Goal: Information Seeking & Learning: Check status

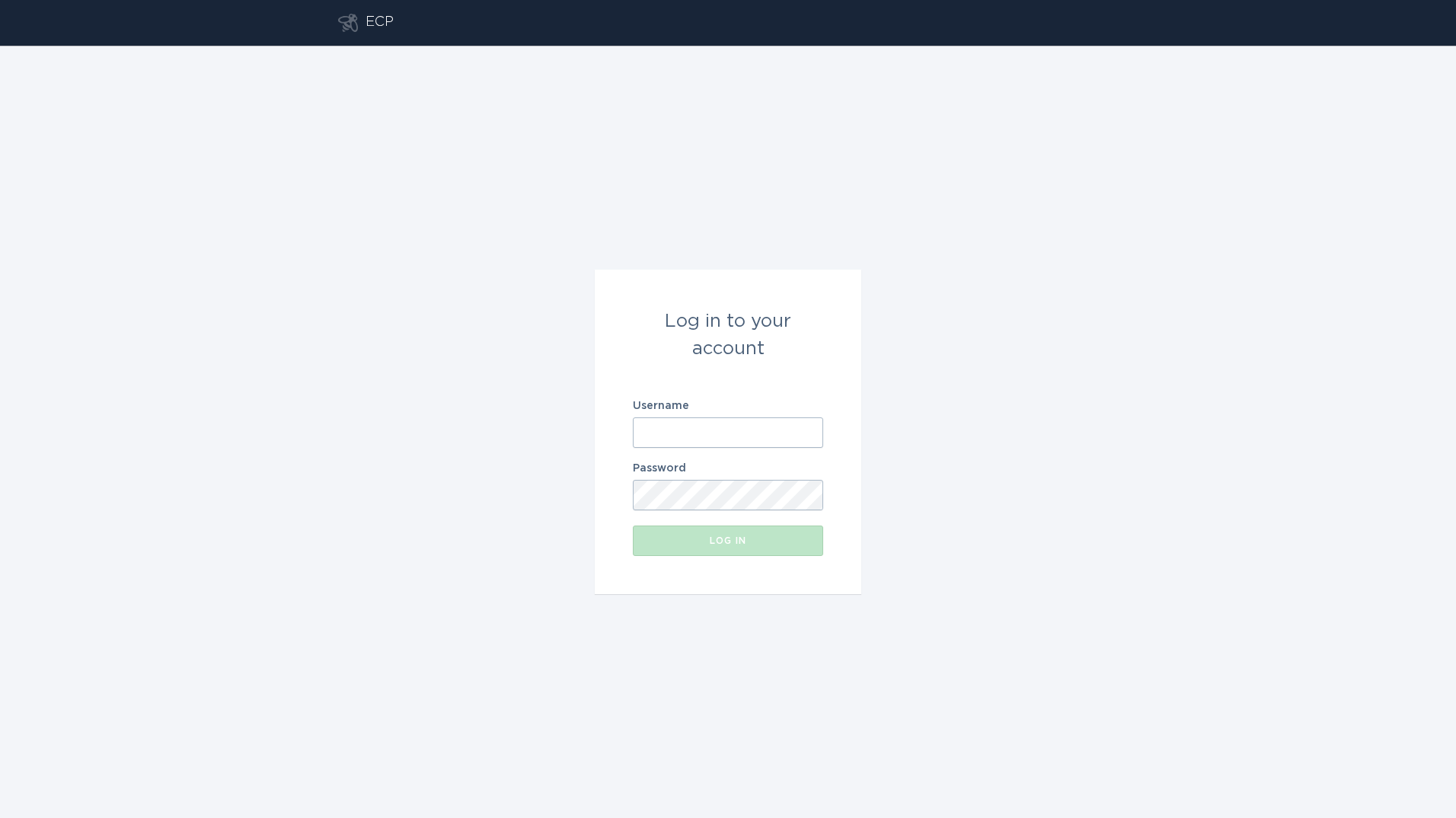
click at [716, 427] on input "Username" at bounding box center [728, 432] width 190 height 31
type input "[PERSON_NAME][EMAIL_ADDRESS][PERSON_NAME][DOMAIN_NAME]"
click at [633, 526] on button "Log in" at bounding box center [728, 540] width 190 height 31
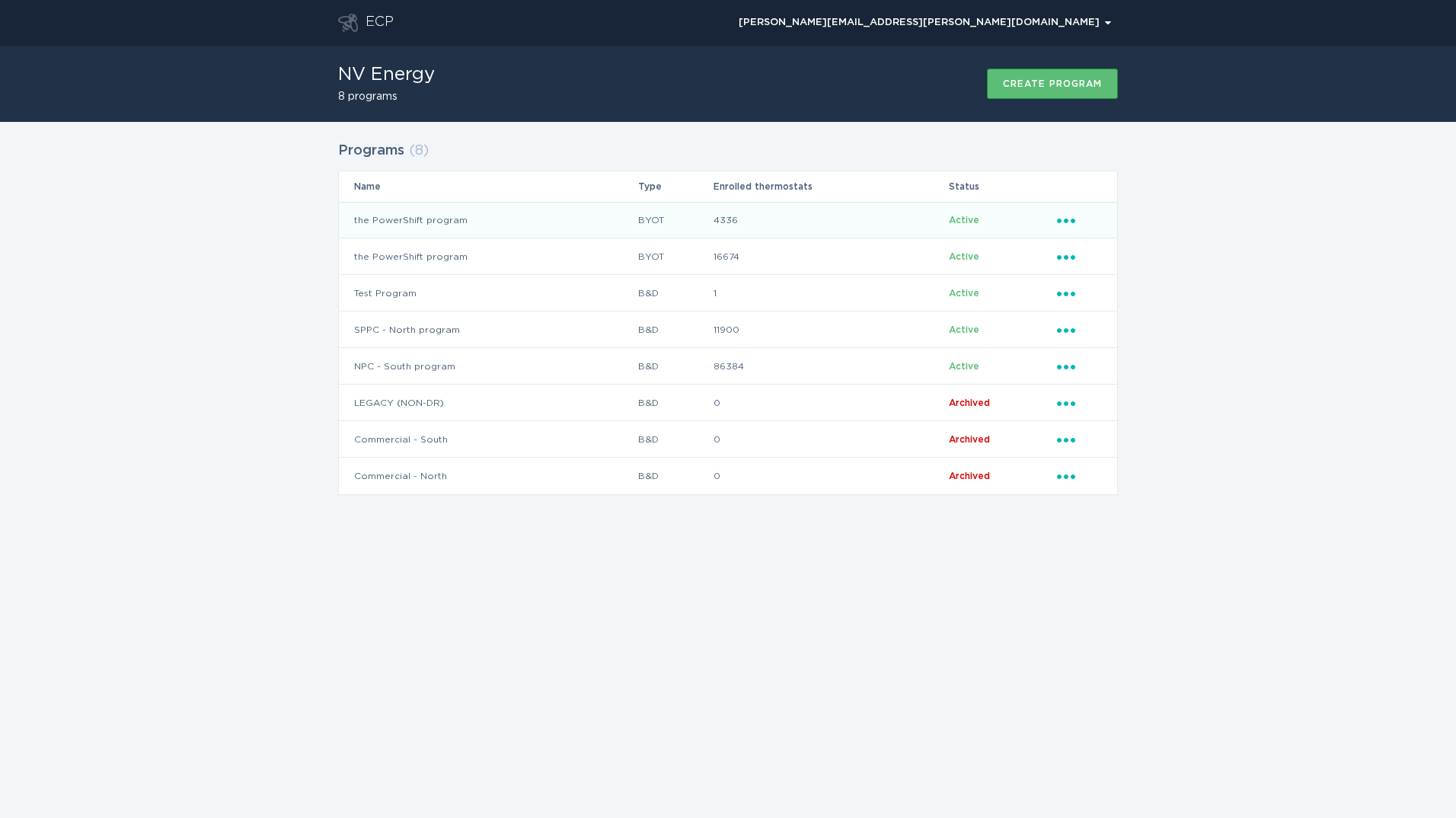
click at [595, 220] on td "the PowerShift program" at bounding box center [488, 220] width 298 height 37
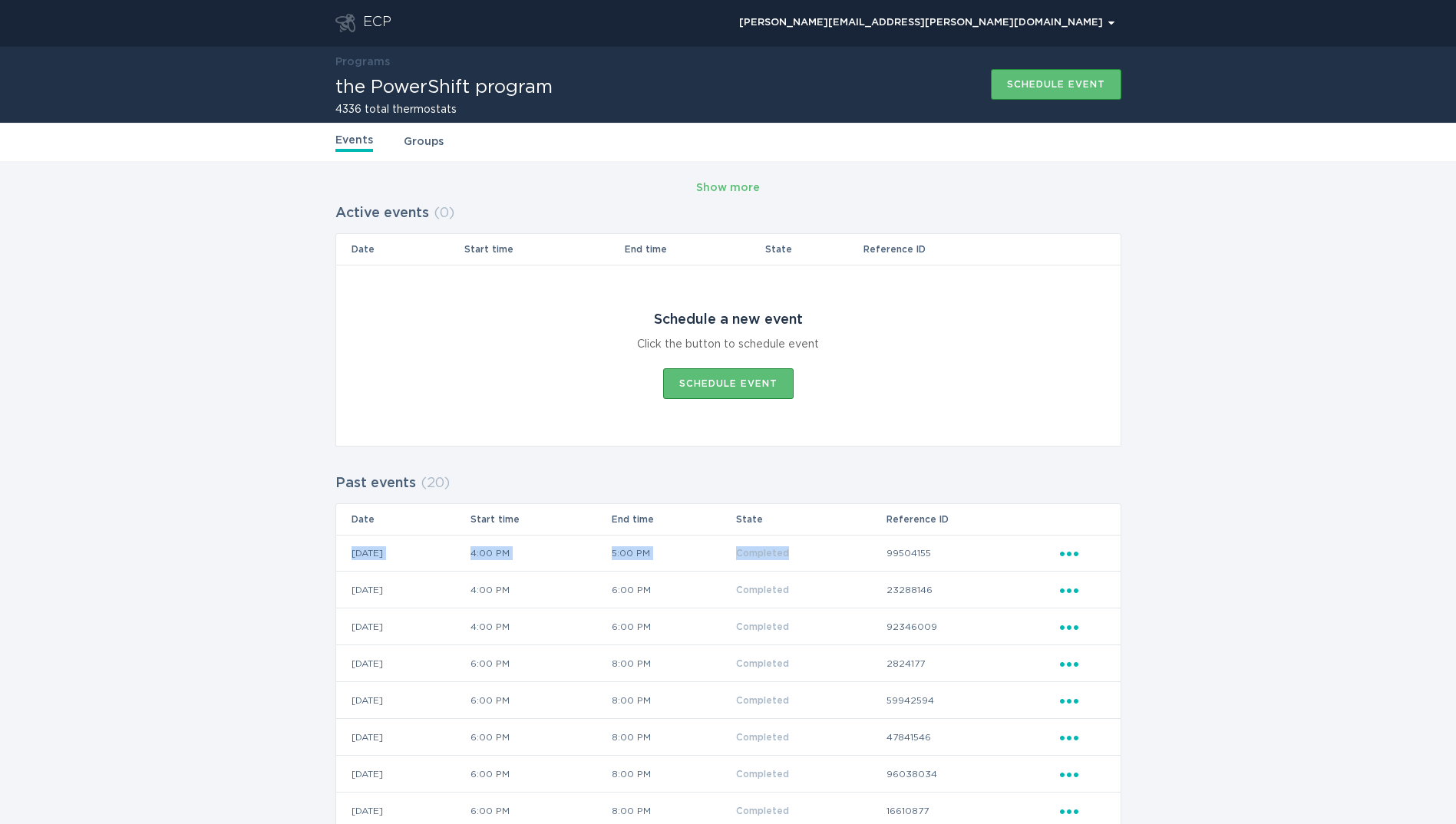
drag, startPoint x: 408, startPoint y: 552, endPoint x: 860, endPoint y: 558, distance: 452.0
click at [860, 558] on tr "[DATE] 4:00 PM 5:00 PM Completed 99504155 Ellipsis" at bounding box center [728, 553] width 784 height 37
drag, startPoint x: 860, startPoint y: 558, endPoint x: 759, endPoint y: 567, distance: 101.4
click at [735, 567] on td "5:00 PM" at bounding box center [673, 553] width 124 height 37
click at [1072, 550] on icon "Ellipsis" at bounding box center [1071, 551] width 22 height 13
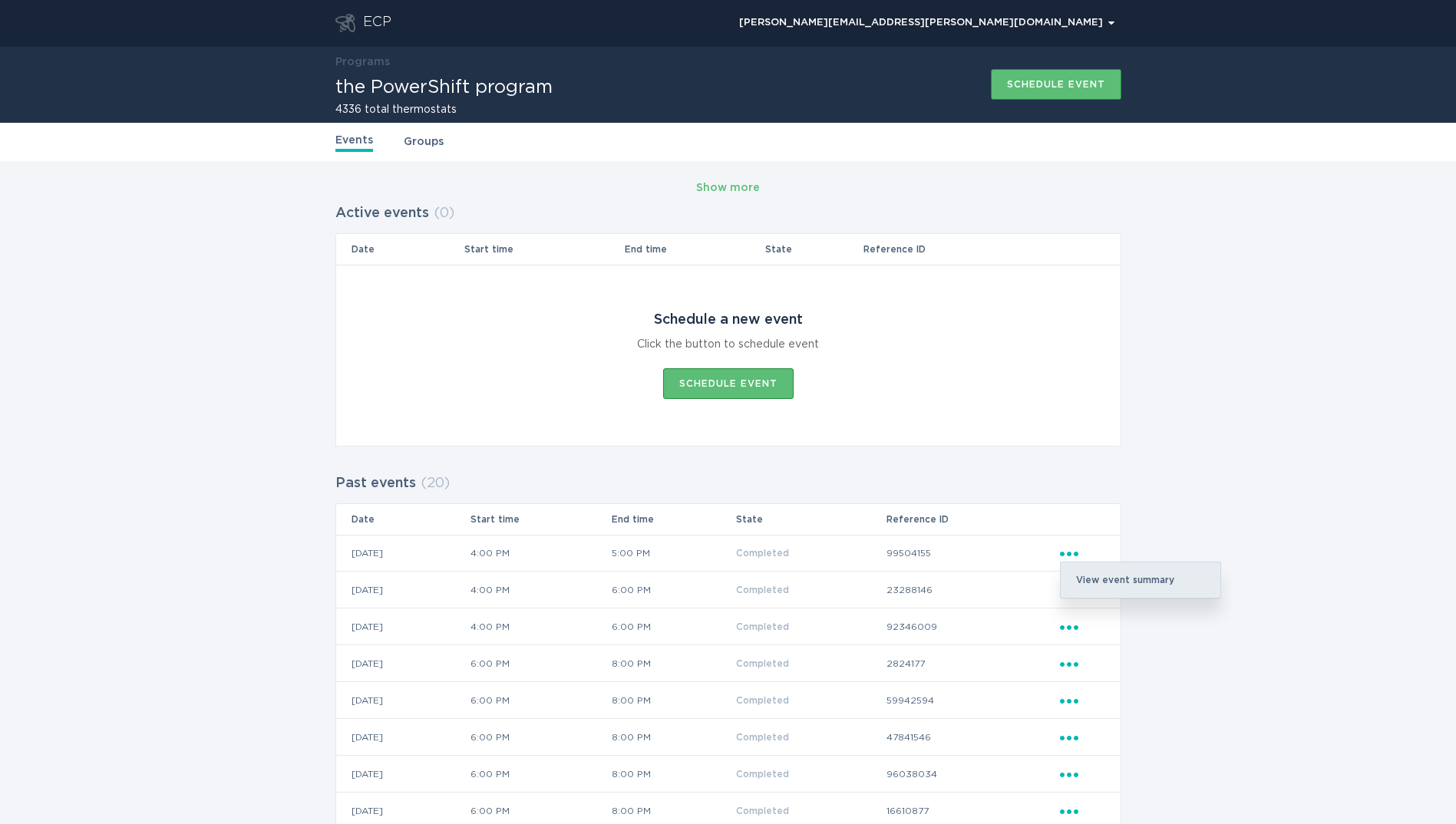
click at [1113, 580] on div "View event summary" at bounding box center [1140, 579] width 160 height 35
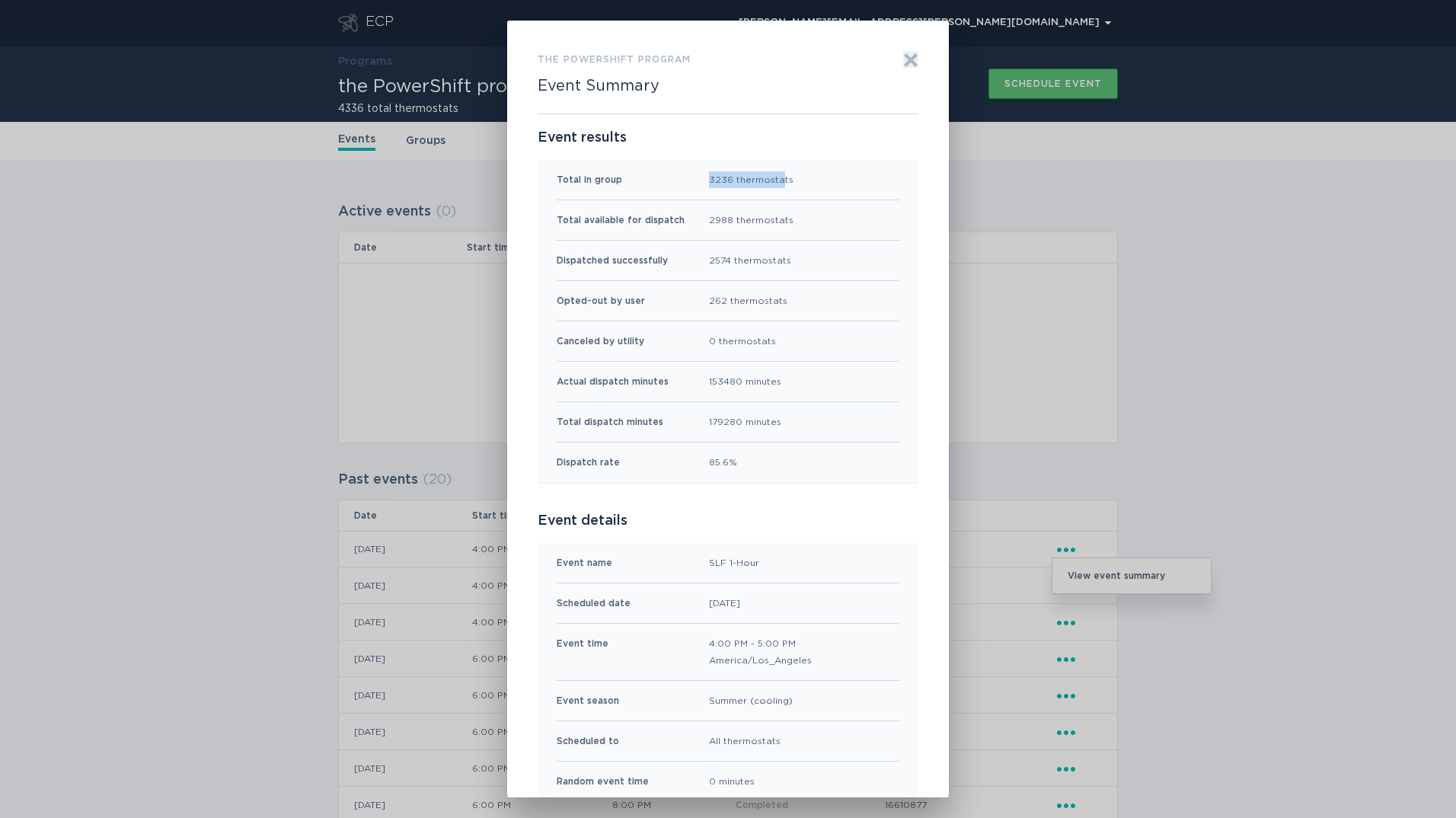
drag, startPoint x: 702, startPoint y: 179, endPoint x: 777, endPoint y: 189, distance: 75.7
click at [777, 189] on div "Total in group 3236 thermostats" at bounding box center [728, 179] width 343 height 41
drag, startPoint x: 777, startPoint y: 189, endPoint x: 744, endPoint y: 187, distance: 33.1
click at [744, 187] on div "3236 thermostats" at bounding box center [750, 179] width 84 height 17
click at [710, 197] on div "Total in group 3236 thermostats" at bounding box center [728, 179] width 343 height 41
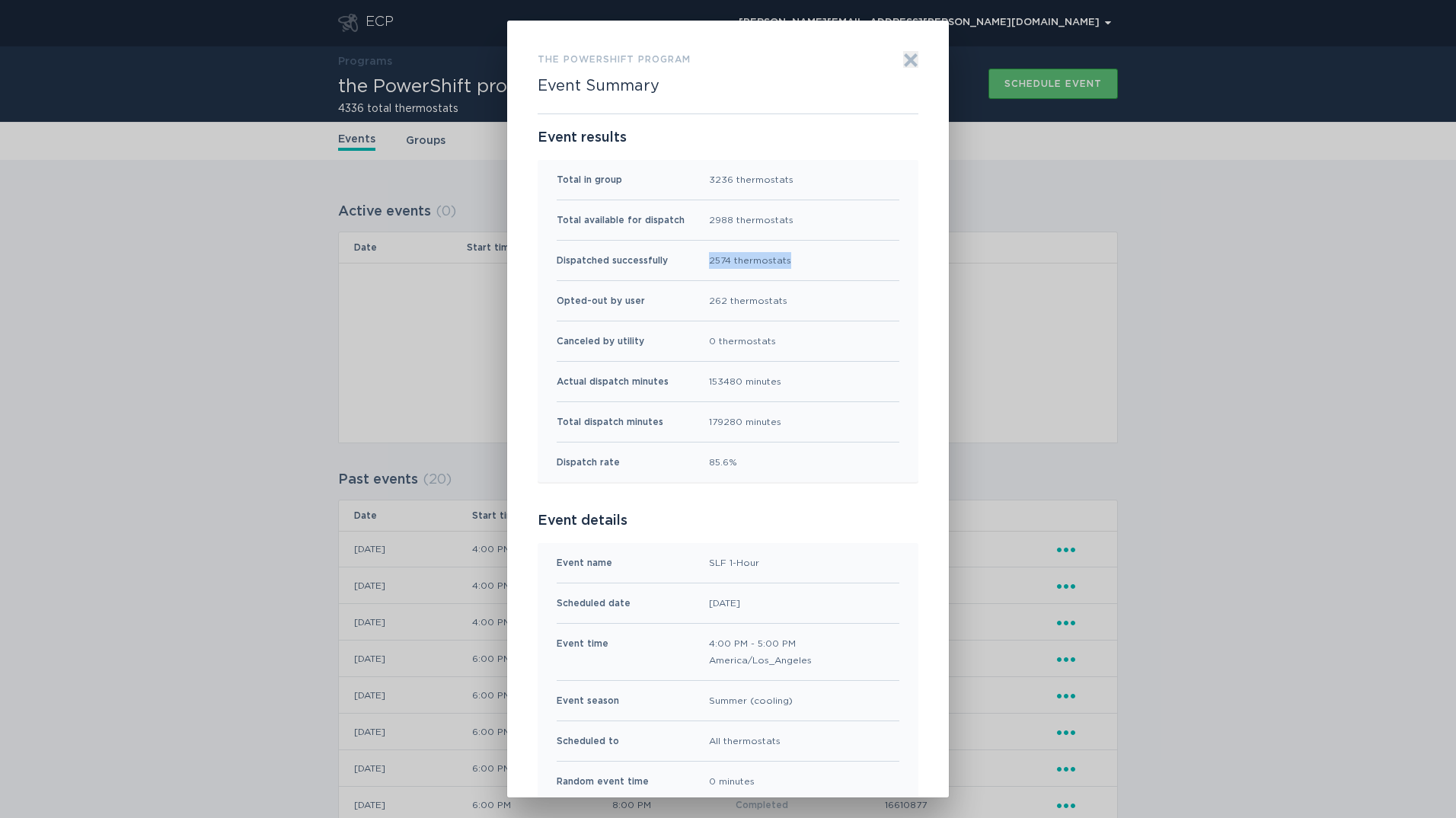
drag, startPoint x: 700, startPoint y: 259, endPoint x: 798, endPoint y: 262, distance: 98.0
click at [798, 262] on div "Dispatched successfully 2574 thermostats" at bounding box center [728, 261] width 343 height 41
drag, startPoint x: 798, startPoint y: 262, endPoint x: 775, endPoint y: 272, distance: 25.1
click at [775, 272] on div "Dispatched successfully 2574 thermostats" at bounding box center [728, 261] width 343 height 41
drag, startPoint x: 703, startPoint y: 297, endPoint x: 814, endPoint y: 297, distance: 111.0
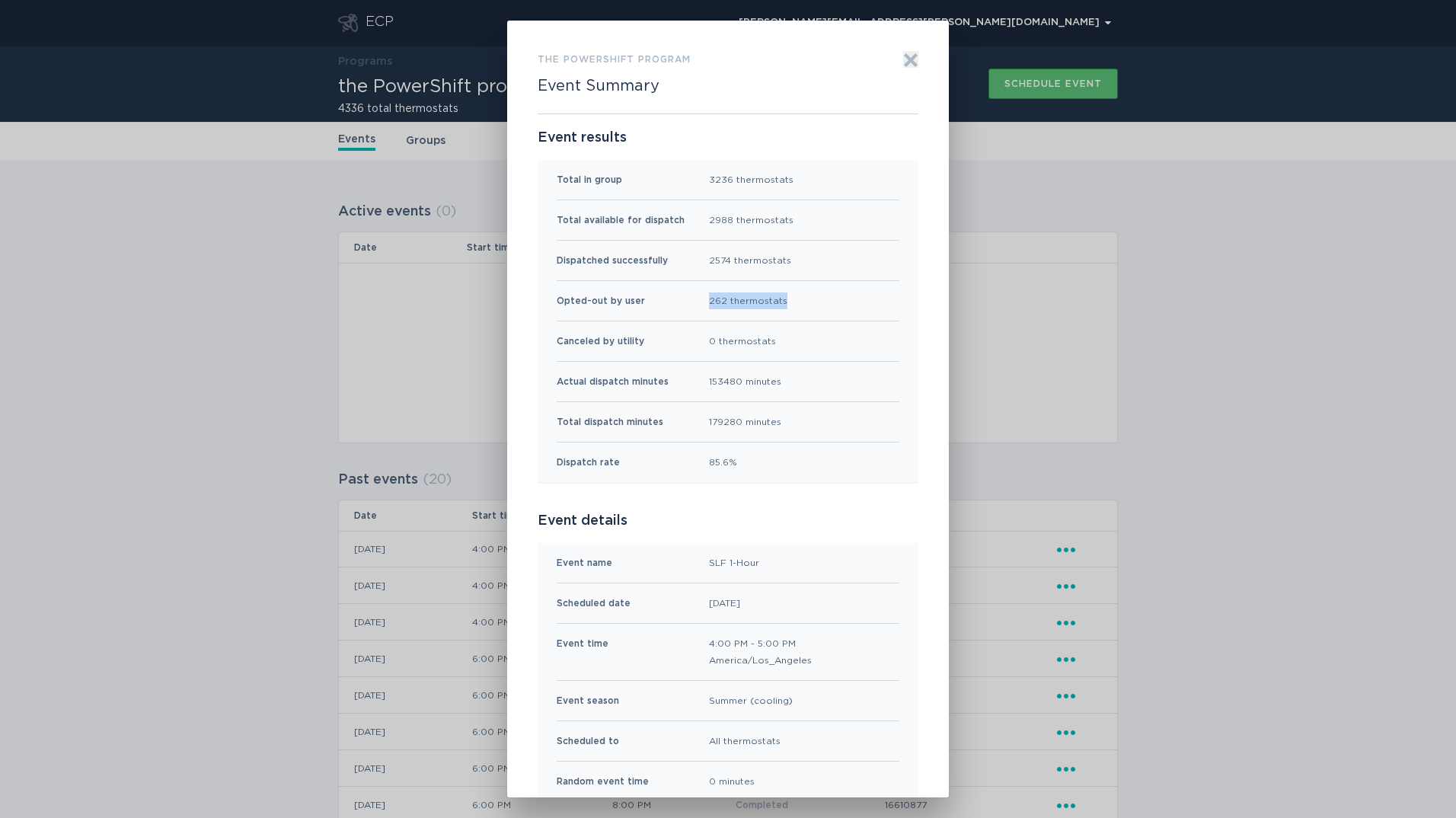
click at [814, 297] on div "Opted-out by user 262 thermostats" at bounding box center [728, 301] width 343 height 41
drag, startPoint x: 814, startPoint y: 297, endPoint x: 775, endPoint y: 340, distance: 58.1
click at [775, 340] on div "Canceled by utility 0 thermostats" at bounding box center [728, 341] width 343 height 41
drag, startPoint x: 704, startPoint y: 380, endPoint x: 788, endPoint y: 380, distance: 84.0
click at [788, 380] on div "Actual dispatch minutes 153480 minutes" at bounding box center [728, 382] width 343 height 41
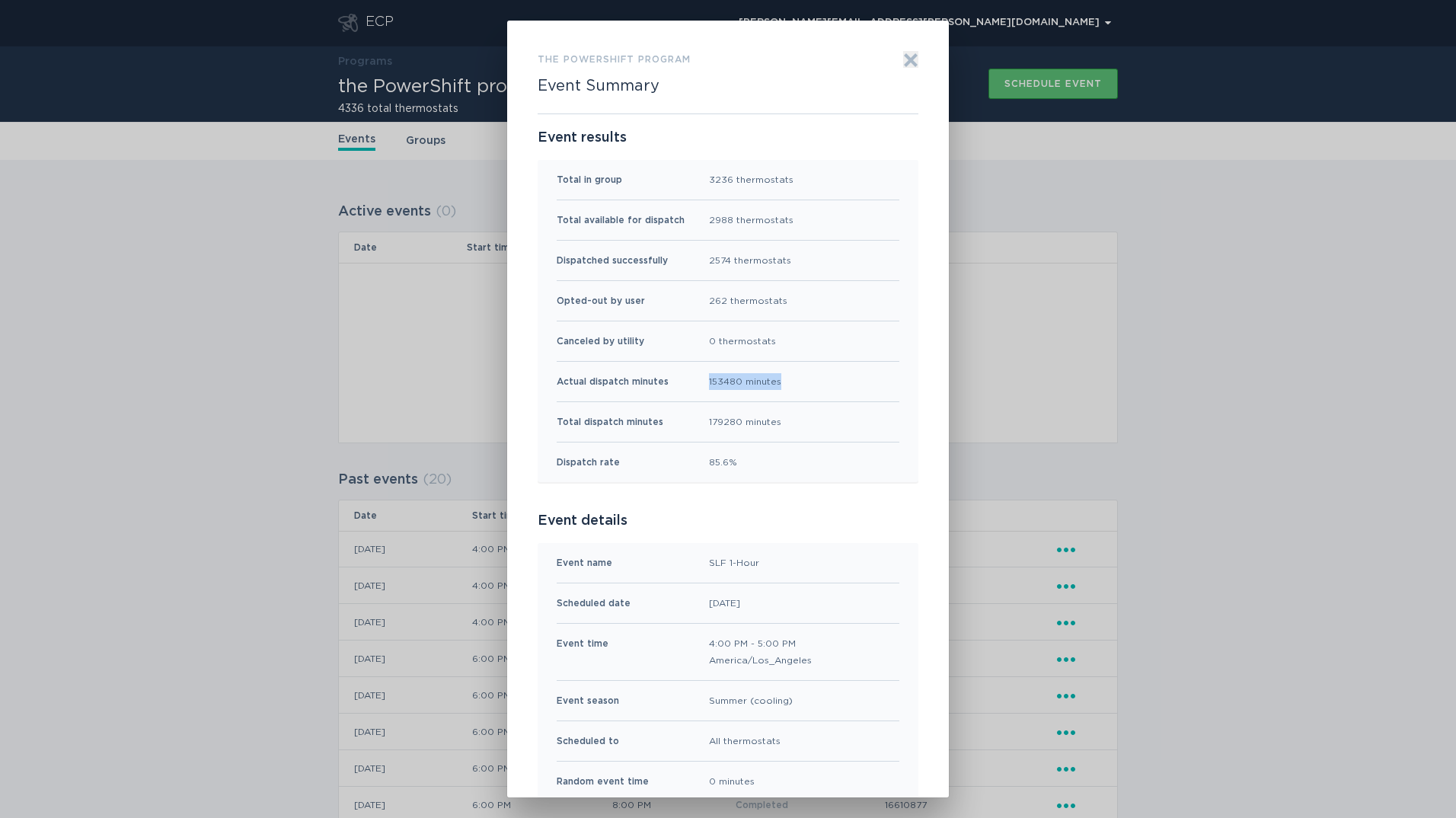
drag, startPoint x: 788, startPoint y: 380, endPoint x: 768, endPoint y: 392, distance: 23.3
click at [768, 392] on div "Actual dispatch minutes 153480 minutes" at bounding box center [728, 382] width 343 height 41
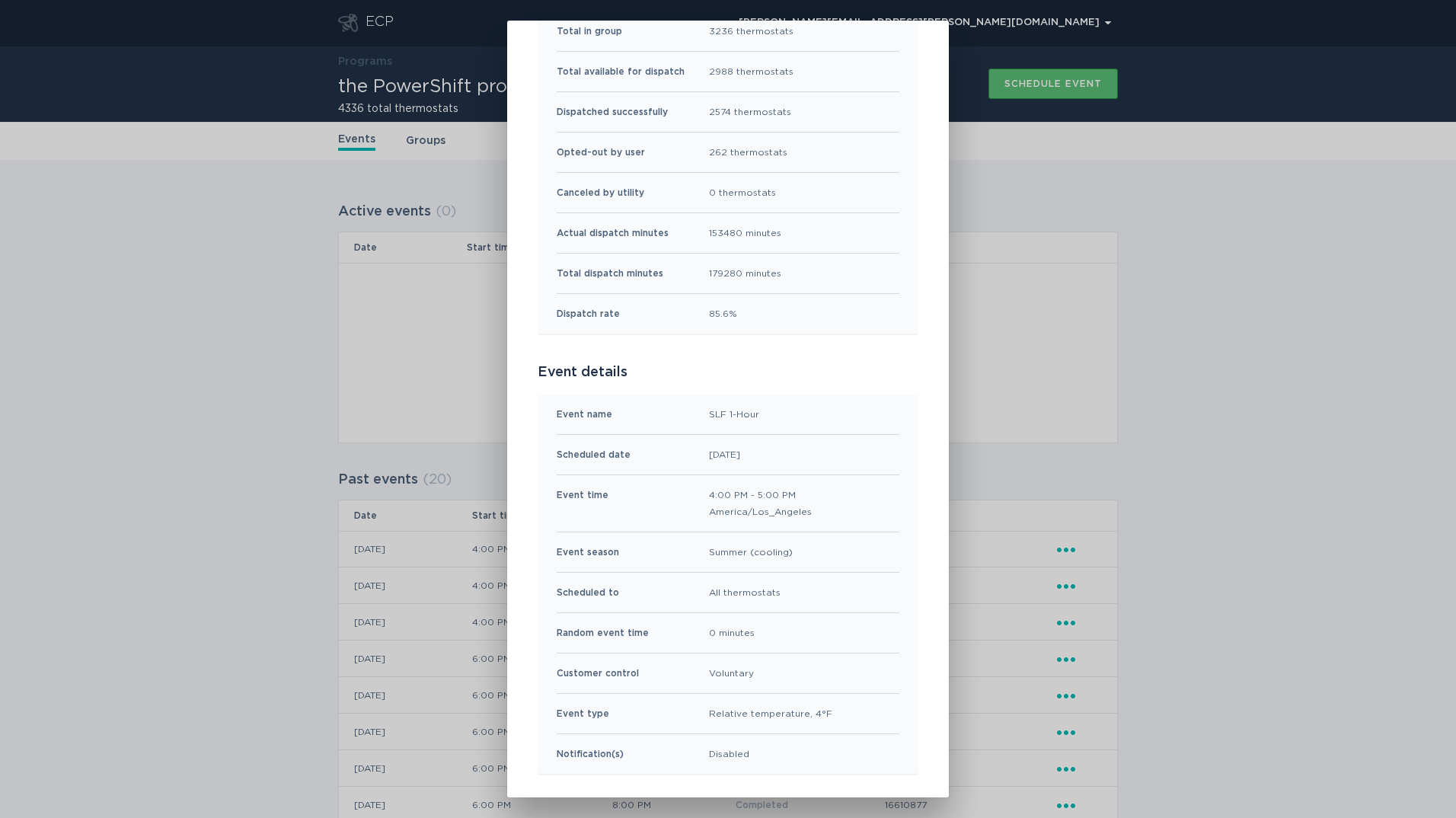
scroll to position [153, 0]
drag, startPoint x: 804, startPoint y: 595, endPoint x: 697, endPoint y: 585, distance: 107.5
click at [697, 585] on div "Scheduled to All thermostats" at bounding box center [728, 589] width 343 height 41
drag, startPoint x: 697, startPoint y: 585, endPoint x: 655, endPoint y: 581, distance: 42.2
click at [655, 581] on div "Scheduled to All thermostats" at bounding box center [728, 589] width 343 height 41
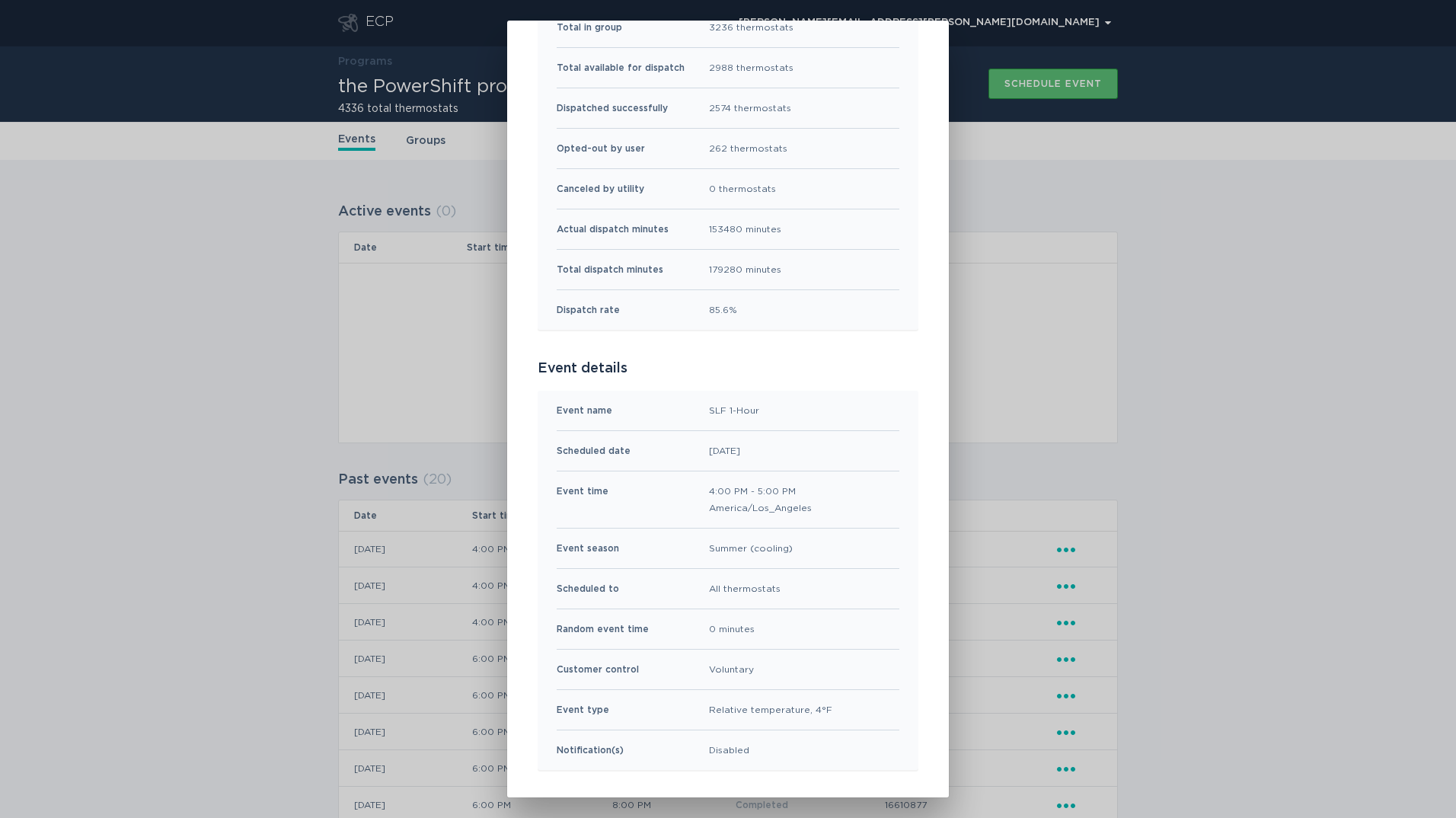
click at [139, 346] on div "the PowerShift program Event Summary Exit Event results Total in group 3236 the…" at bounding box center [728, 409] width 1456 height 818
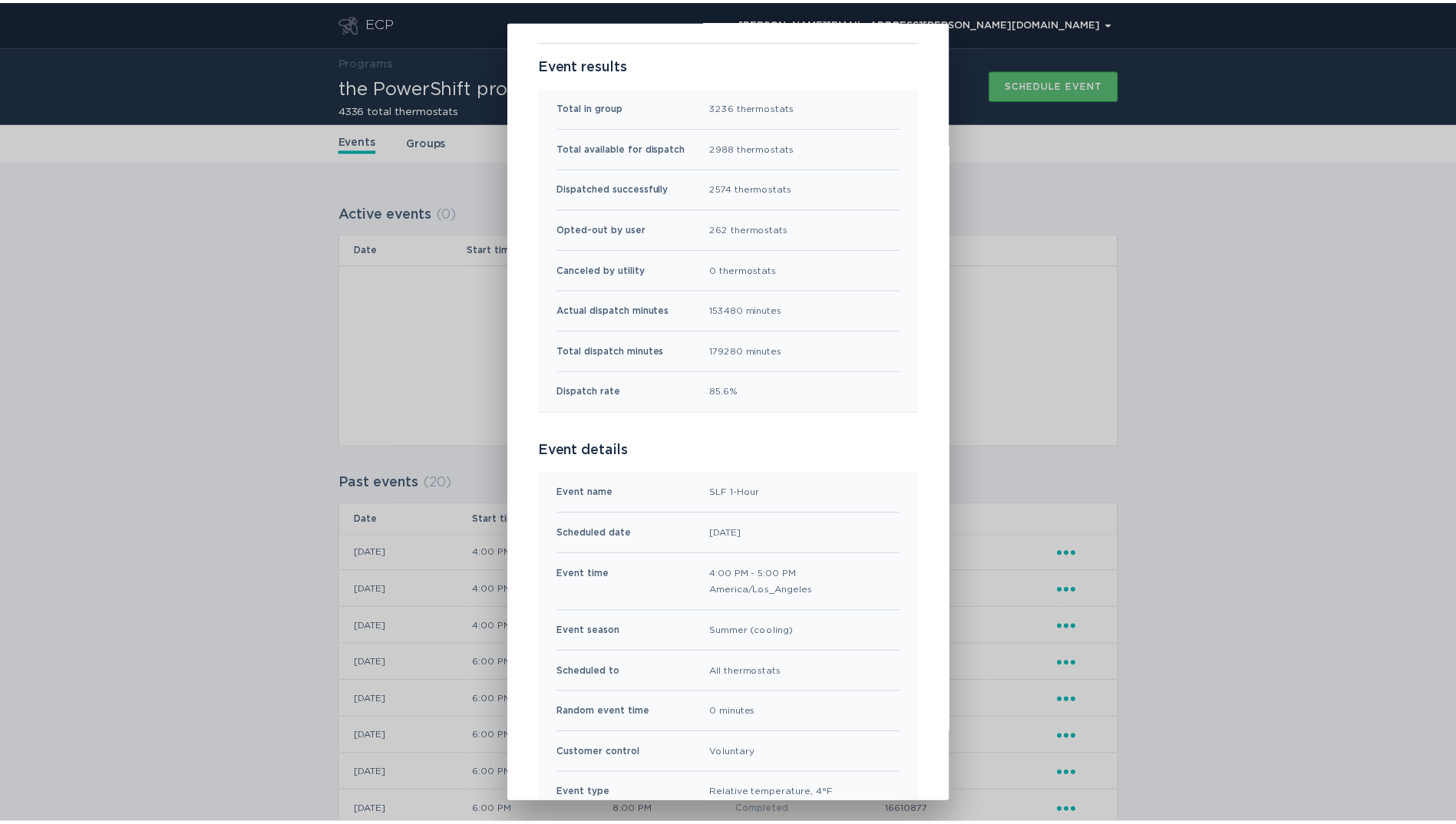
scroll to position [0, 0]
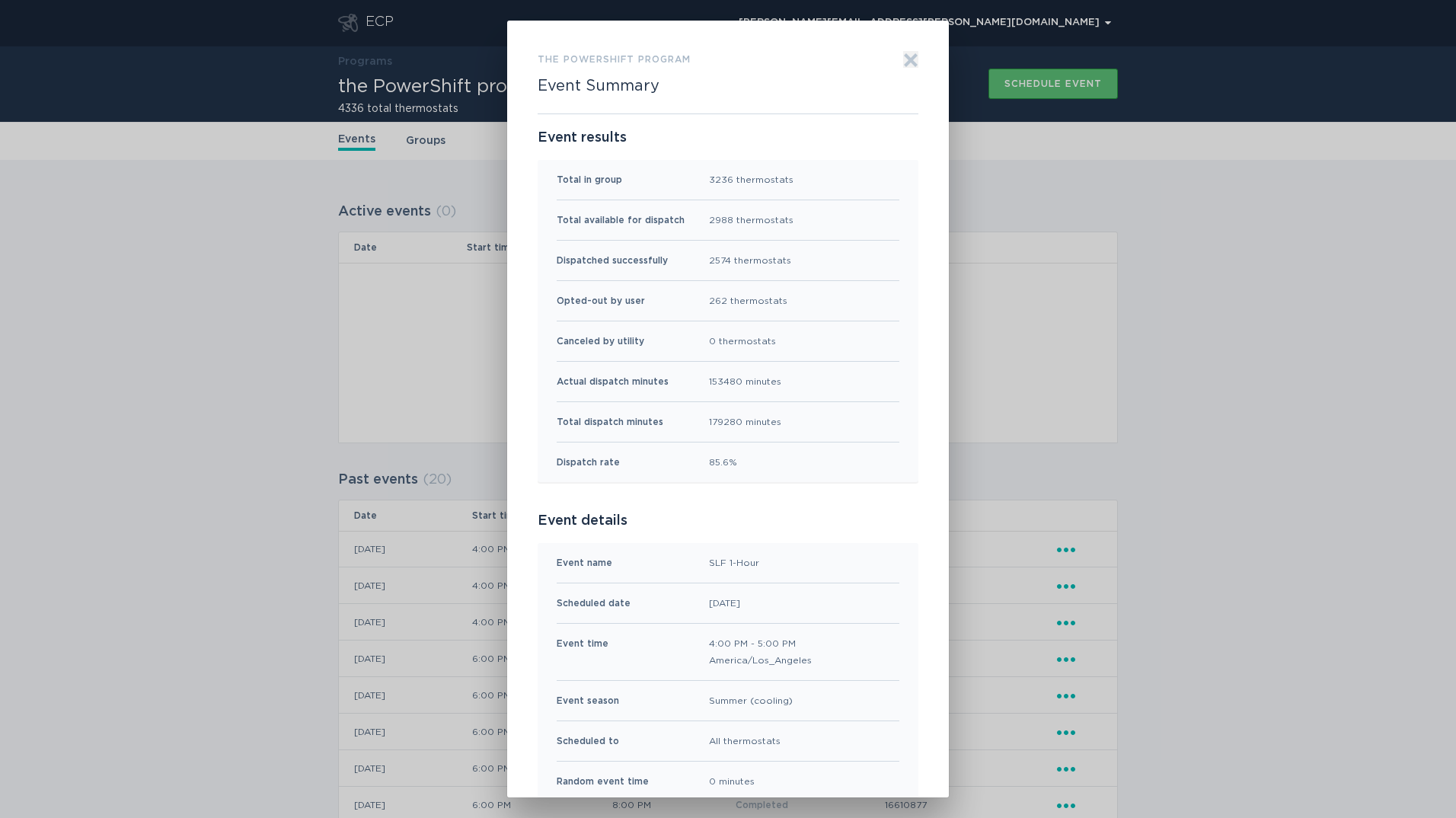
click at [906, 59] on icon "Exit" at bounding box center [912, 60] width 12 height 12
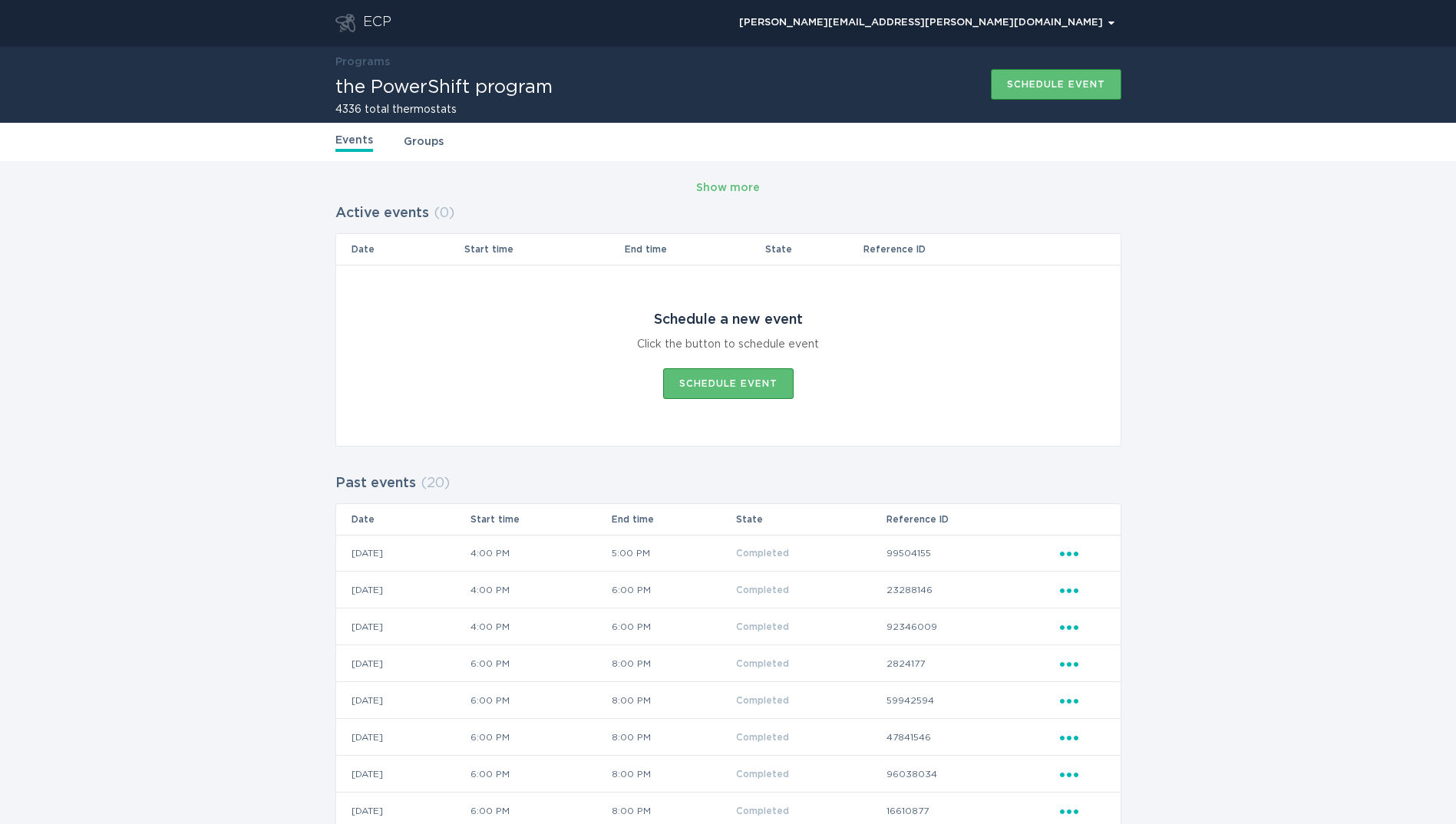
click at [425, 138] on link "Groups" at bounding box center [423, 142] width 40 height 17
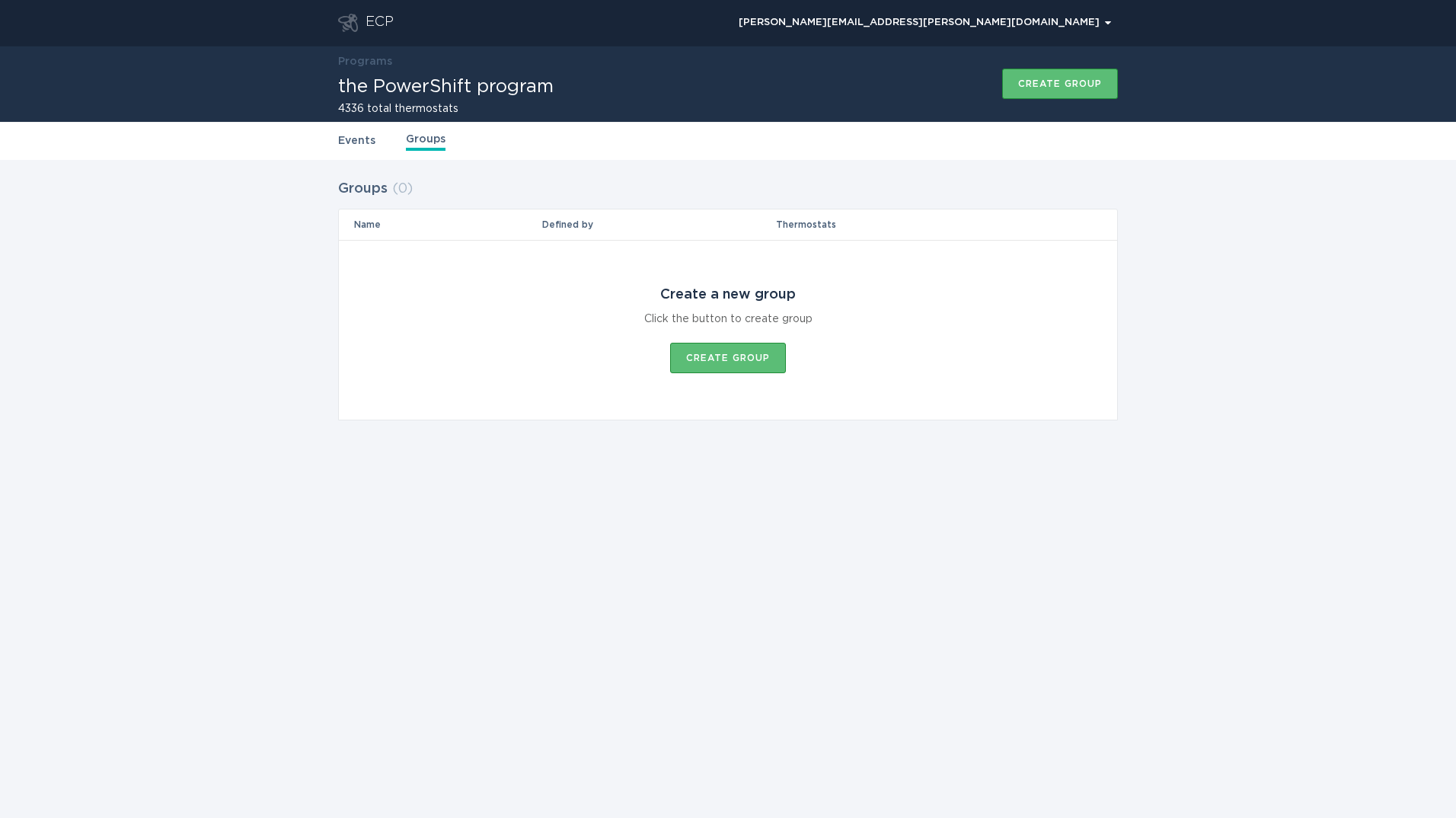
click at [353, 139] on link "Events" at bounding box center [357, 141] width 38 height 17
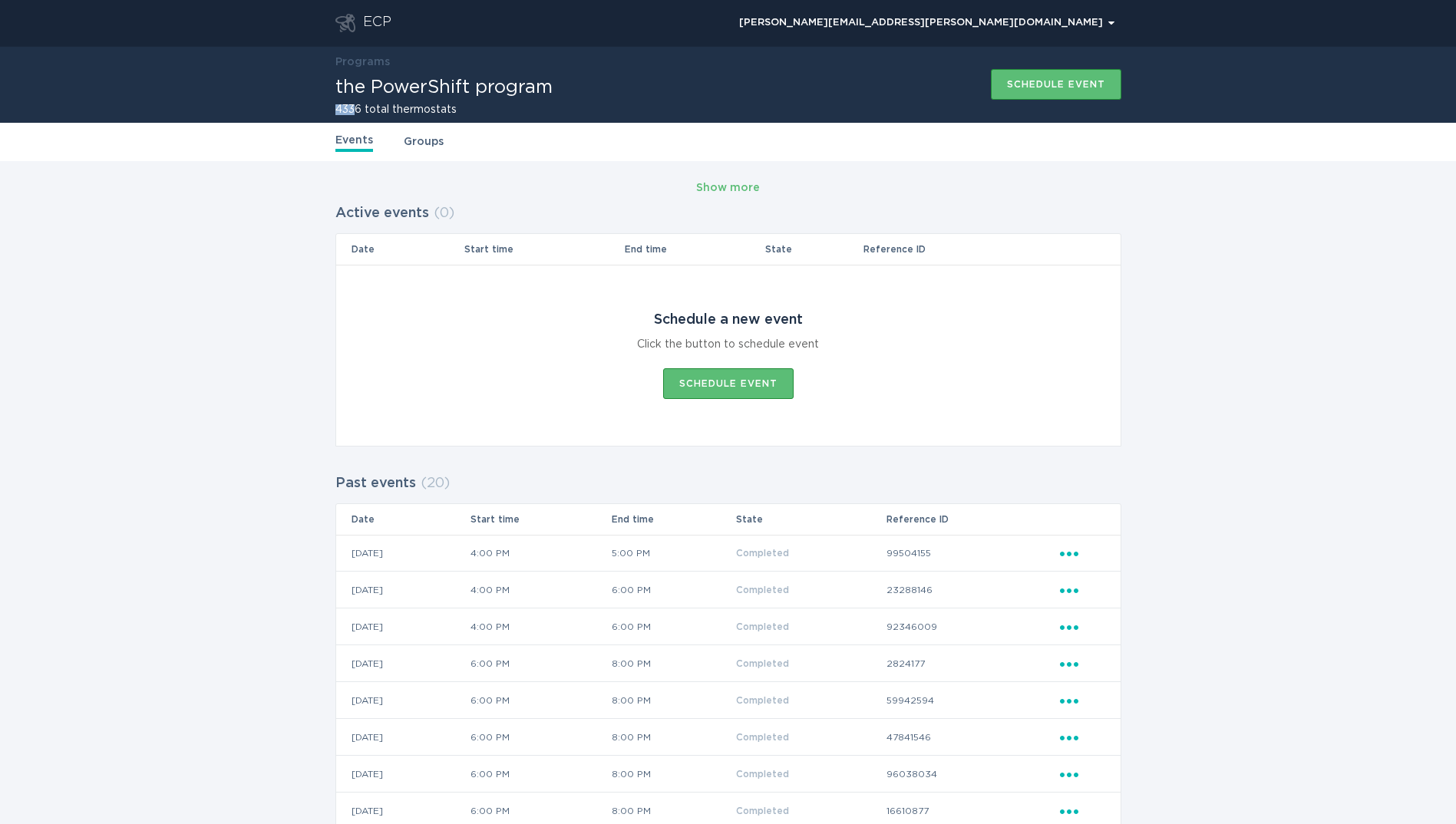
drag, startPoint x: 336, startPoint y: 108, endPoint x: 355, endPoint y: 109, distance: 19.0
click at [355, 109] on h2 "4336 total thermostats" at bounding box center [443, 110] width 217 height 11
drag, startPoint x: 355, startPoint y: 109, endPoint x: 344, endPoint y: 21, distance: 88.7
click at [344, 21] on icon "Go to dashboard" at bounding box center [346, 23] width 20 height 18
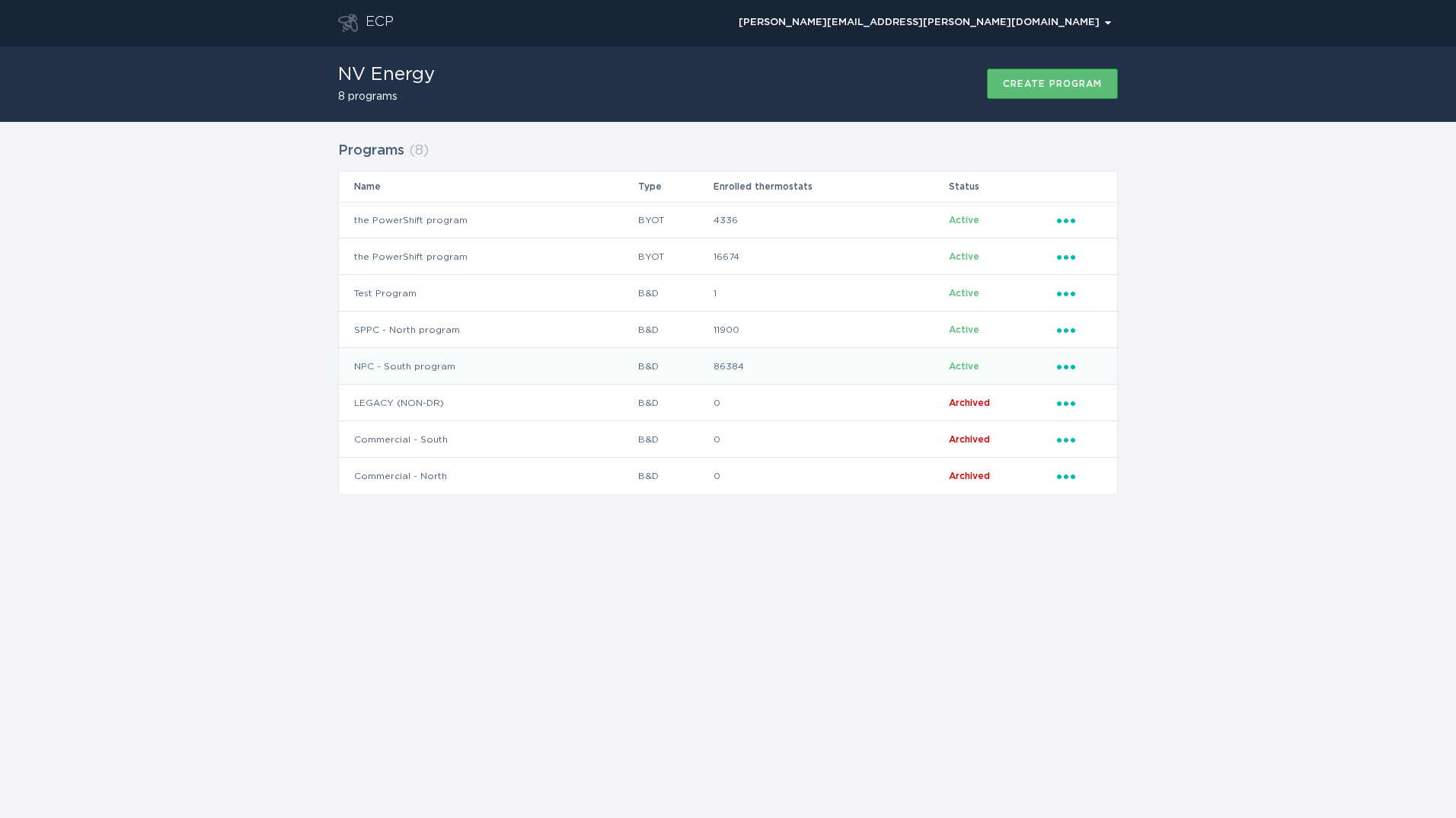
click at [460, 366] on td "NPC - South program" at bounding box center [488, 366] width 298 height 37
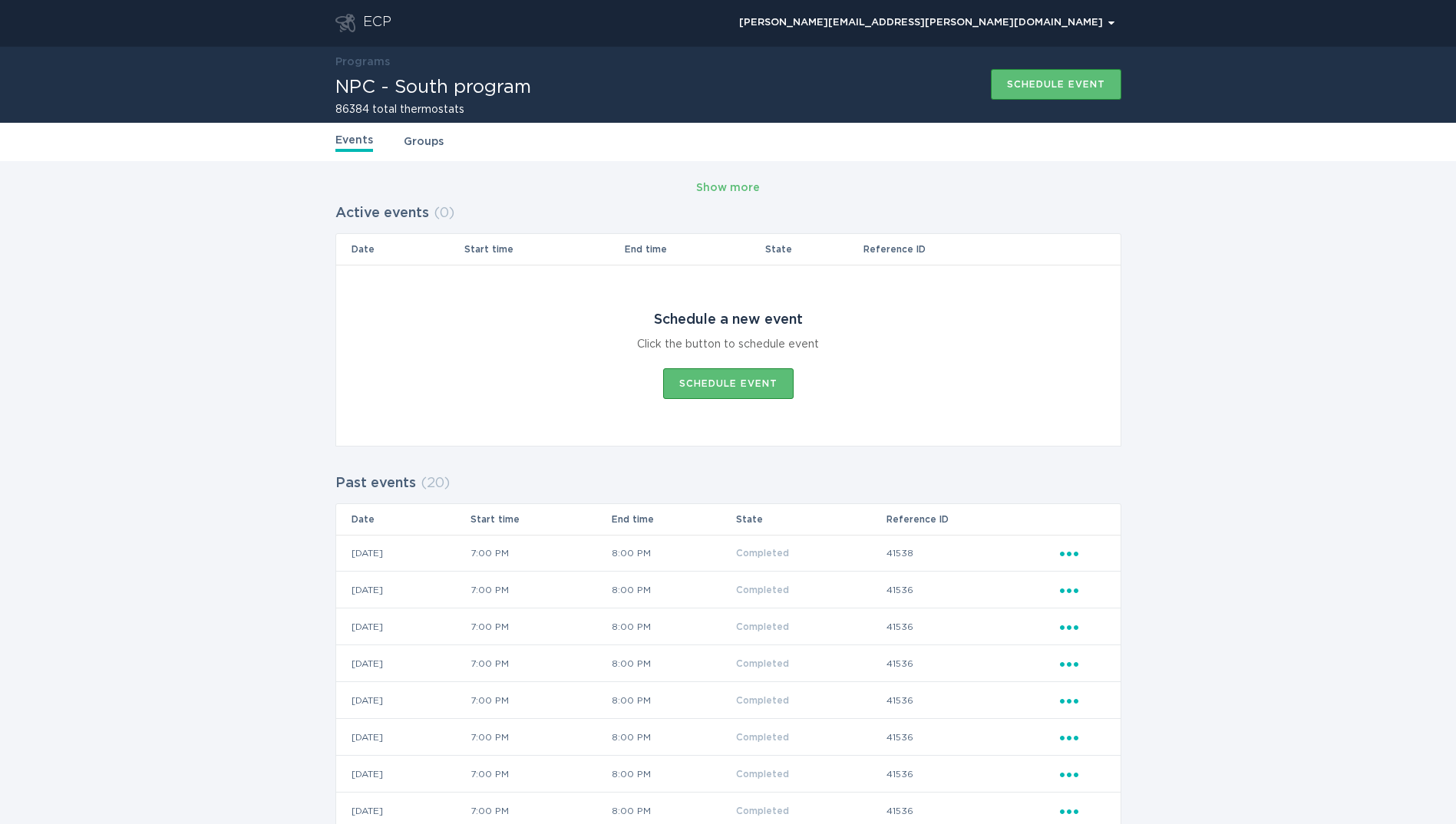
click at [425, 141] on link "Groups" at bounding box center [423, 142] width 40 height 17
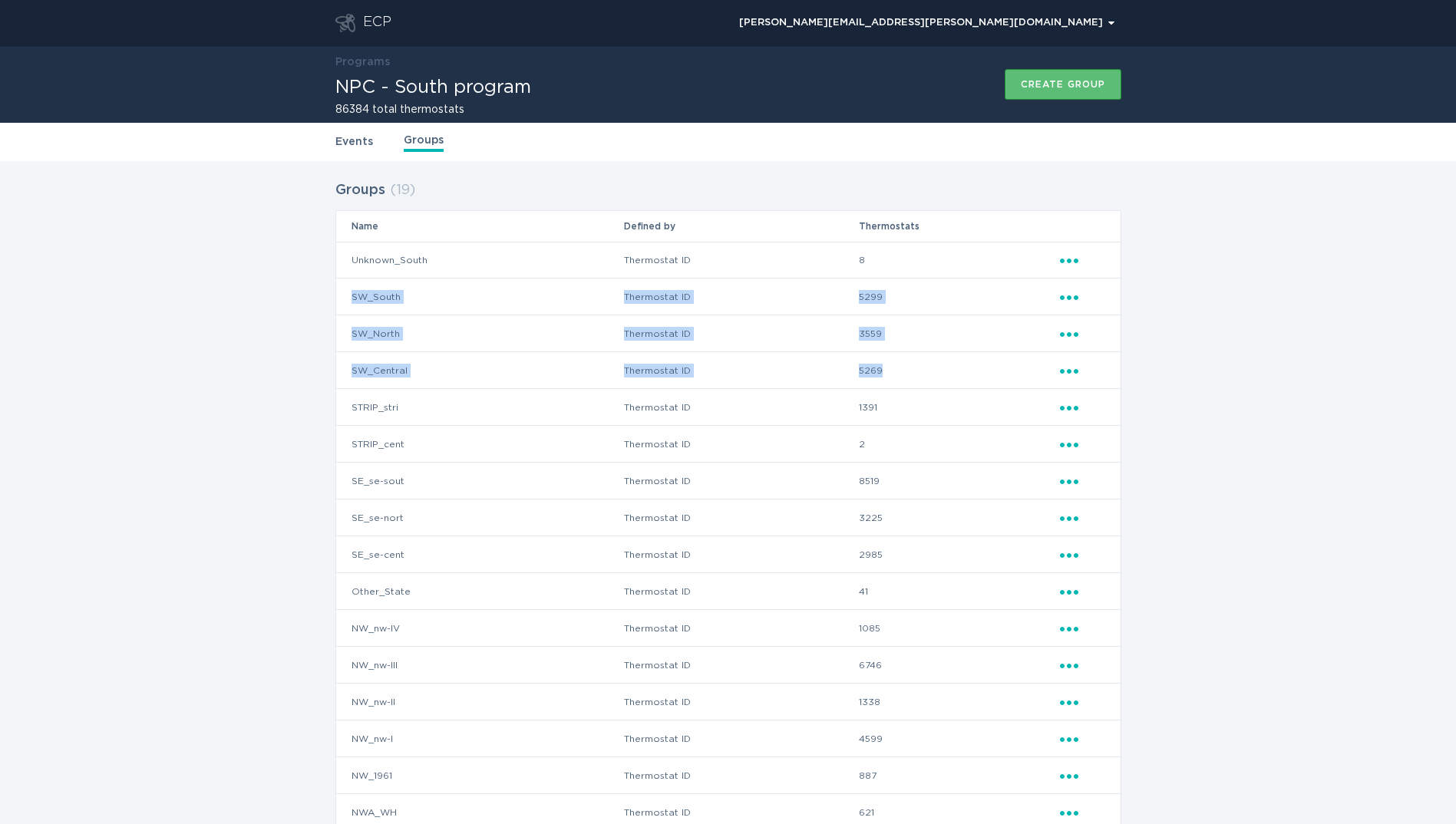
drag, startPoint x: 350, startPoint y: 295, endPoint x: 927, endPoint y: 373, distance: 582.2
click at [927, 373] on tbody "Unknown_South Thermostat ID 8 Ellipsis SW_South Thermostat ID 5299 Ellipsis SW_…" at bounding box center [728, 591] width 784 height 700
click at [437, 439] on td "STRIP_cent" at bounding box center [479, 443] width 287 height 37
click at [465, 467] on td "SE_se-sout" at bounding box center [479, 480] width 287 height 37
click at [360, 140] on link "Events" at bounding box center [355, 142] width 38 height 17
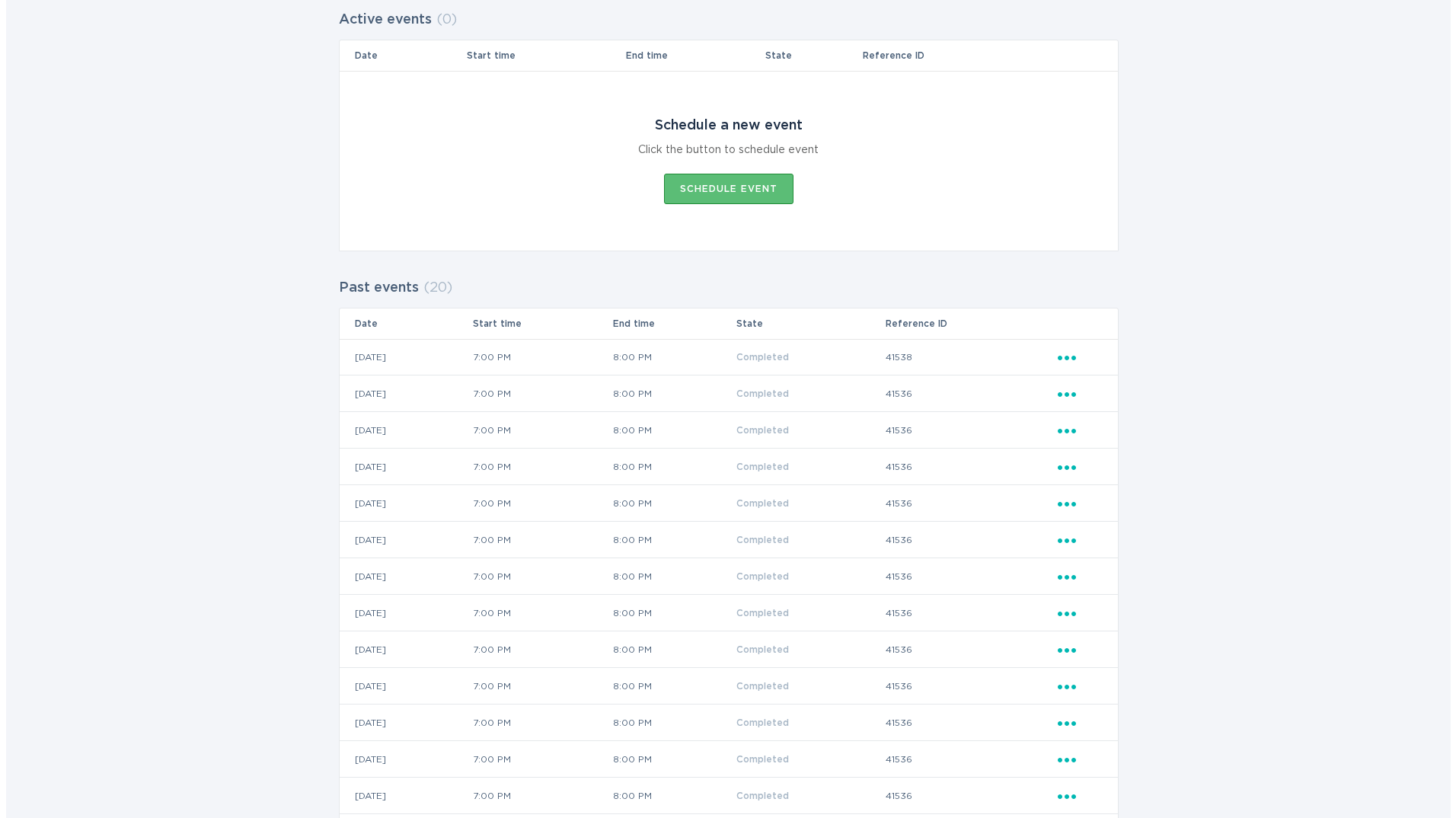
scroll to position [229, 0]
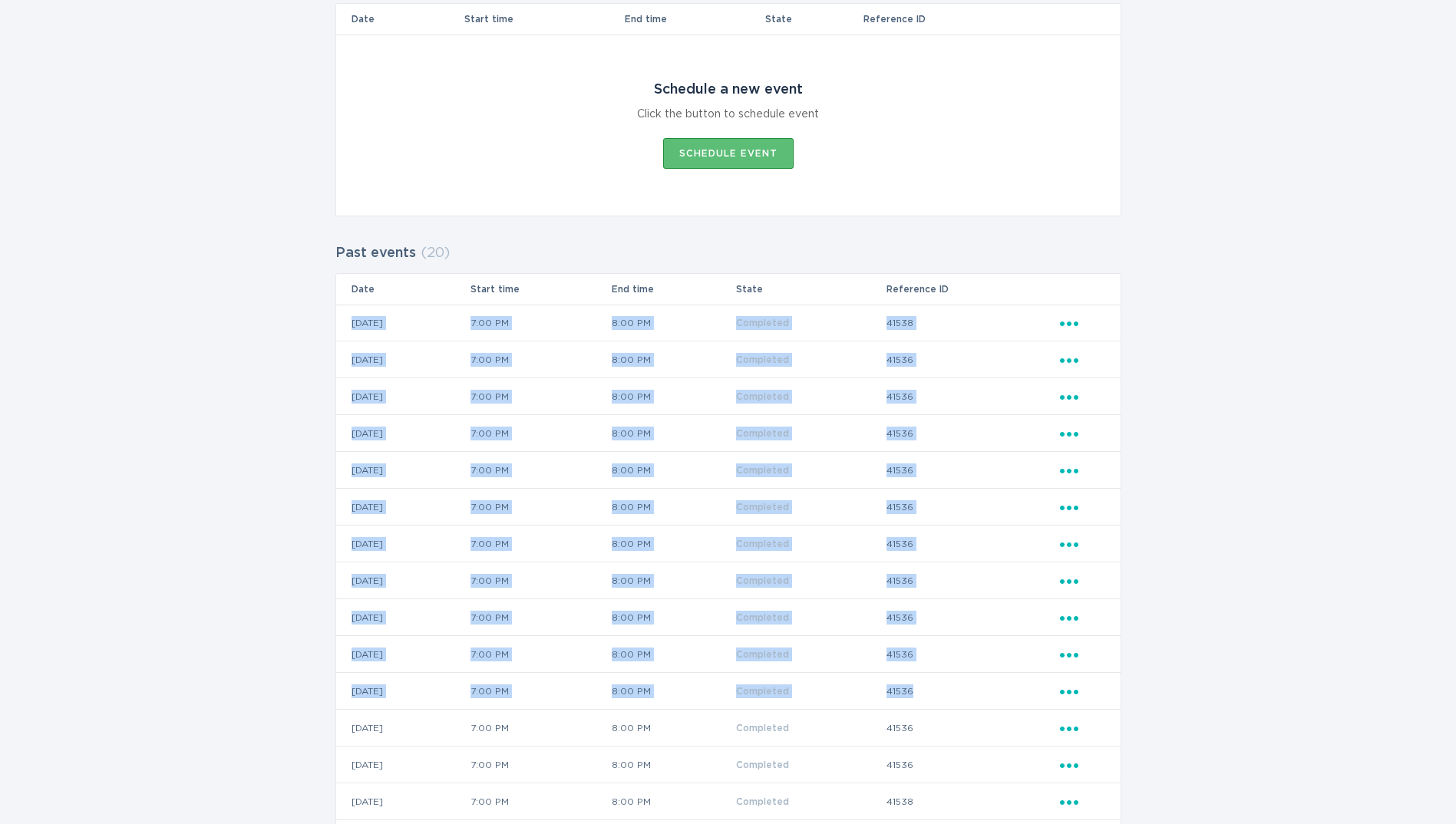
drag, startPoint x: 374, startPoint y: 322, endPoint x: 1023, endPoint y: 708, distance: 755.1
click at [1023, 708] on tbody "[DATE] 7:00 PM 8:00 PM Completed 41538 Ellipsis [DATE] 7:00 PM 8:00 PM Complete…" at bounding box center [728, 673] width 784 height 737
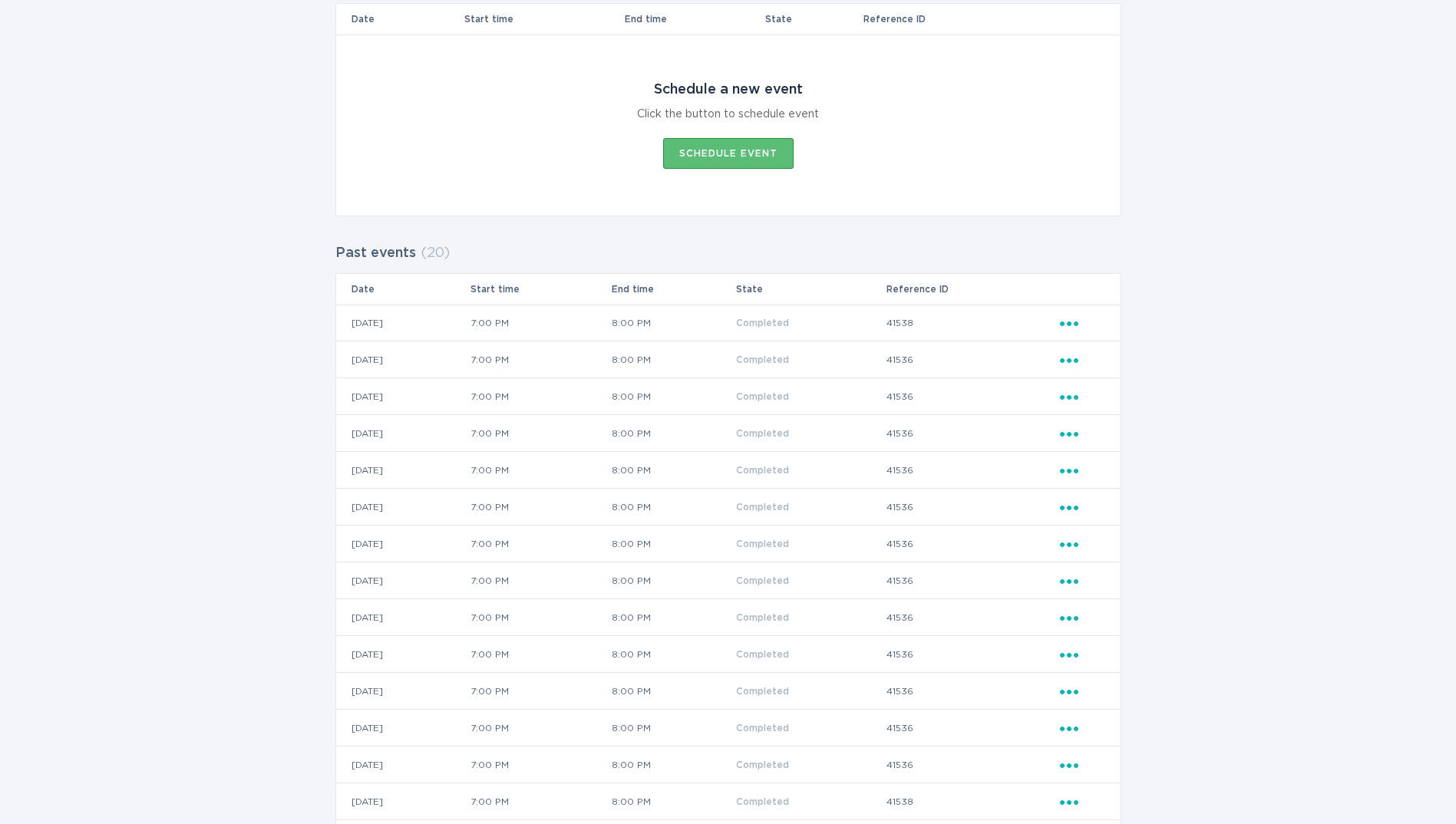
drag, startPoint x: 1023, startPoint y: 708, endPoint x: 1160, endPoint y: 576, distance: 190.2
click at [1160, 576] on div "Show more Active events ( 0 ) Date Start time End time State Reference ID Sched…" at bounding box center [728, 505] width 1456 height 1150
click at [1075, 323] on icon "Popover menu" at bounding box center [1069, 324] width 18 height 5
click at [1102, 352] on div "View event summary" at bounding box center [1140, 350] width 160 height 35
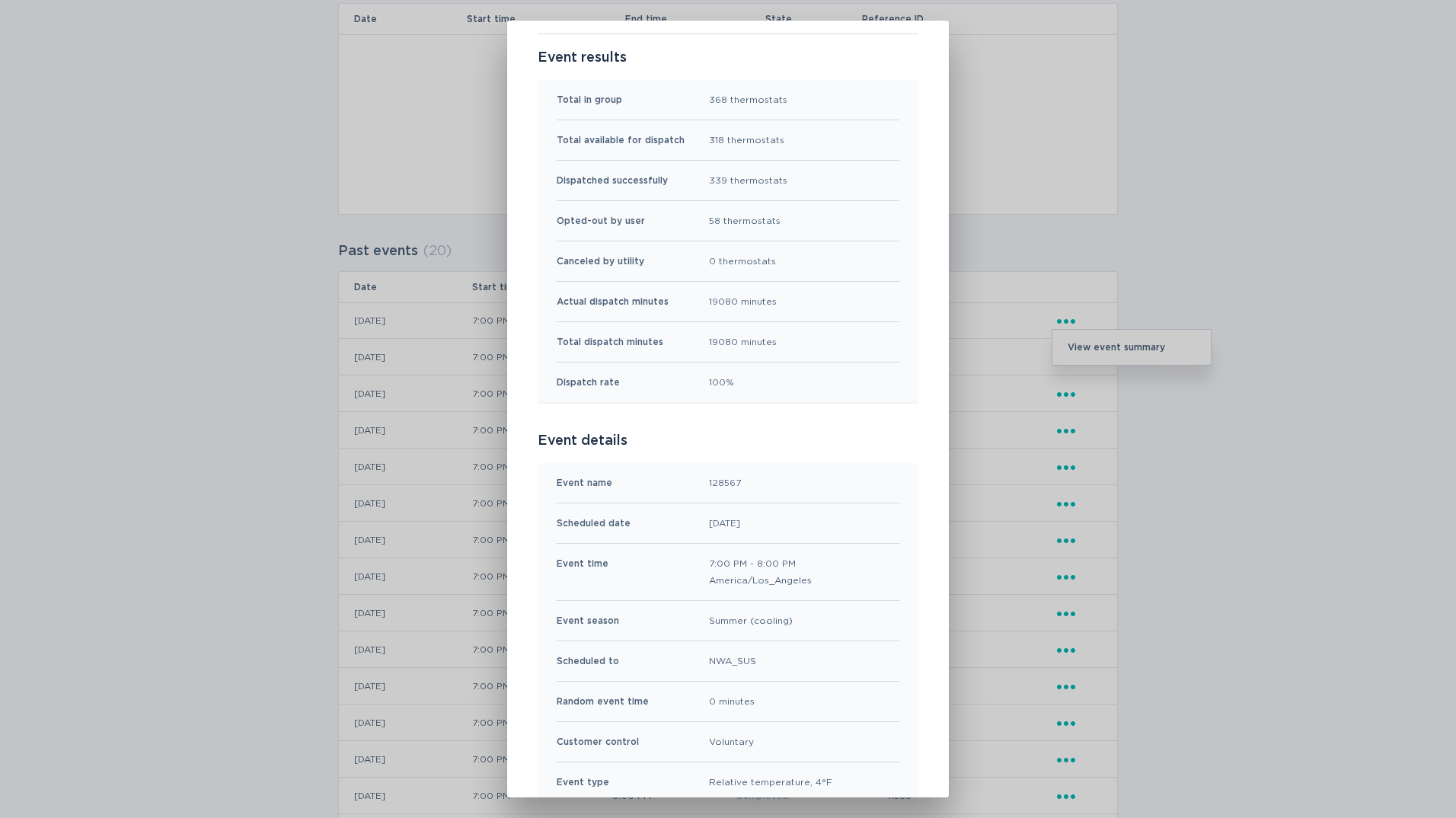
scroll to position [153, 0]
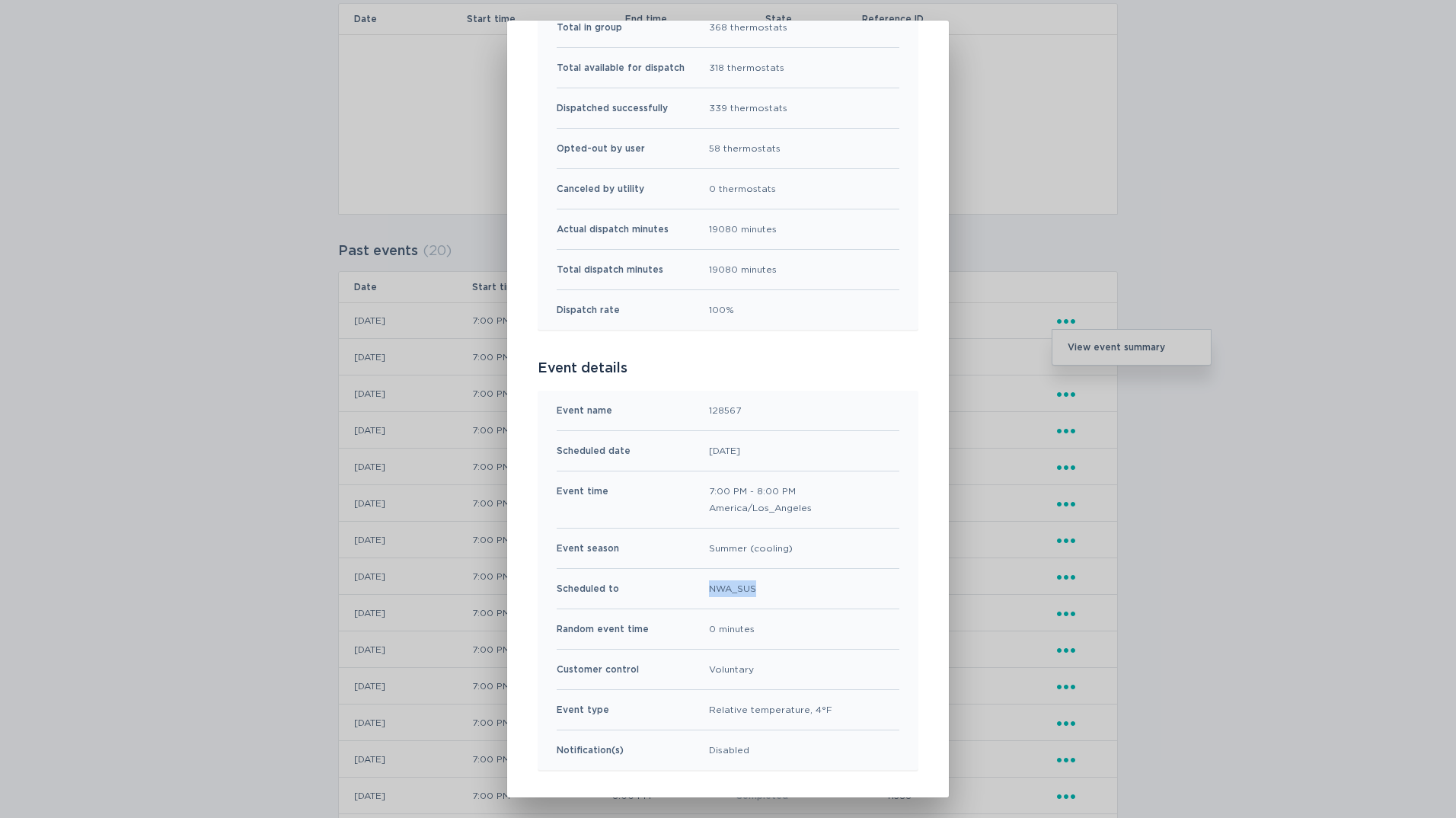
drag, startPoint x: 760, startPoint y: 591, endPoint x: 697, endPoint y: 589, distance: 63.0
click at [697, 589] on div "Scheduled to NWA_SUS" at bounding box center [728, 589] width 343 height 41
drag, startPoint x: 697, startPoint y: 589, endPoint x: 737, endPoint y: 589, distance: 40.0
click at [737, 589] on div "NWA_SUS" at bounding box center [732, 589] width 48 height 17
drag, startPoint x: 704, startPoint y: 587, endPoint x: 751, endPoint y: 581, distance: 47.4
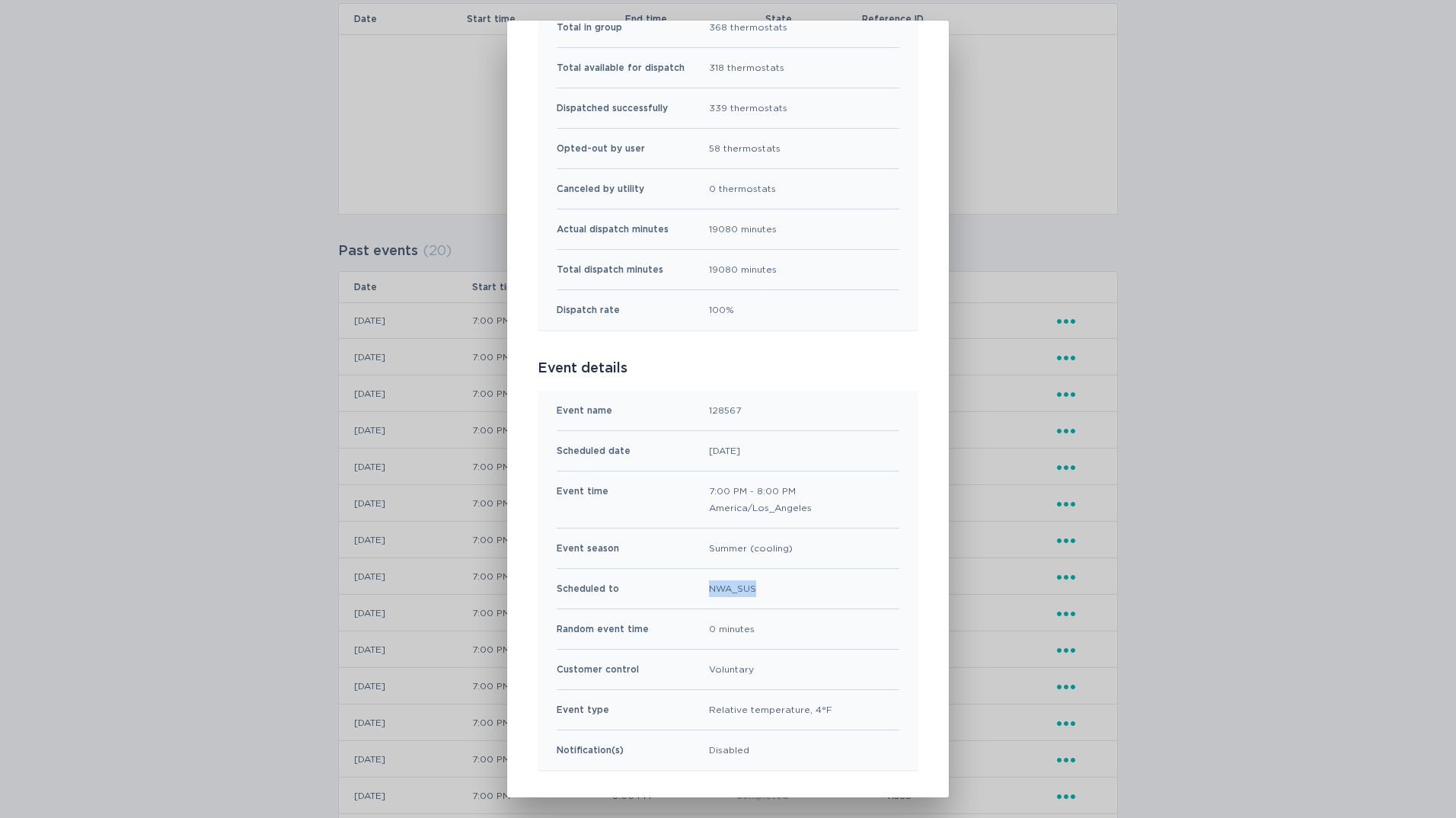
click at [751, 581] on div "NWA_SUS" at bounding box center [732, 589] width 48 height 17
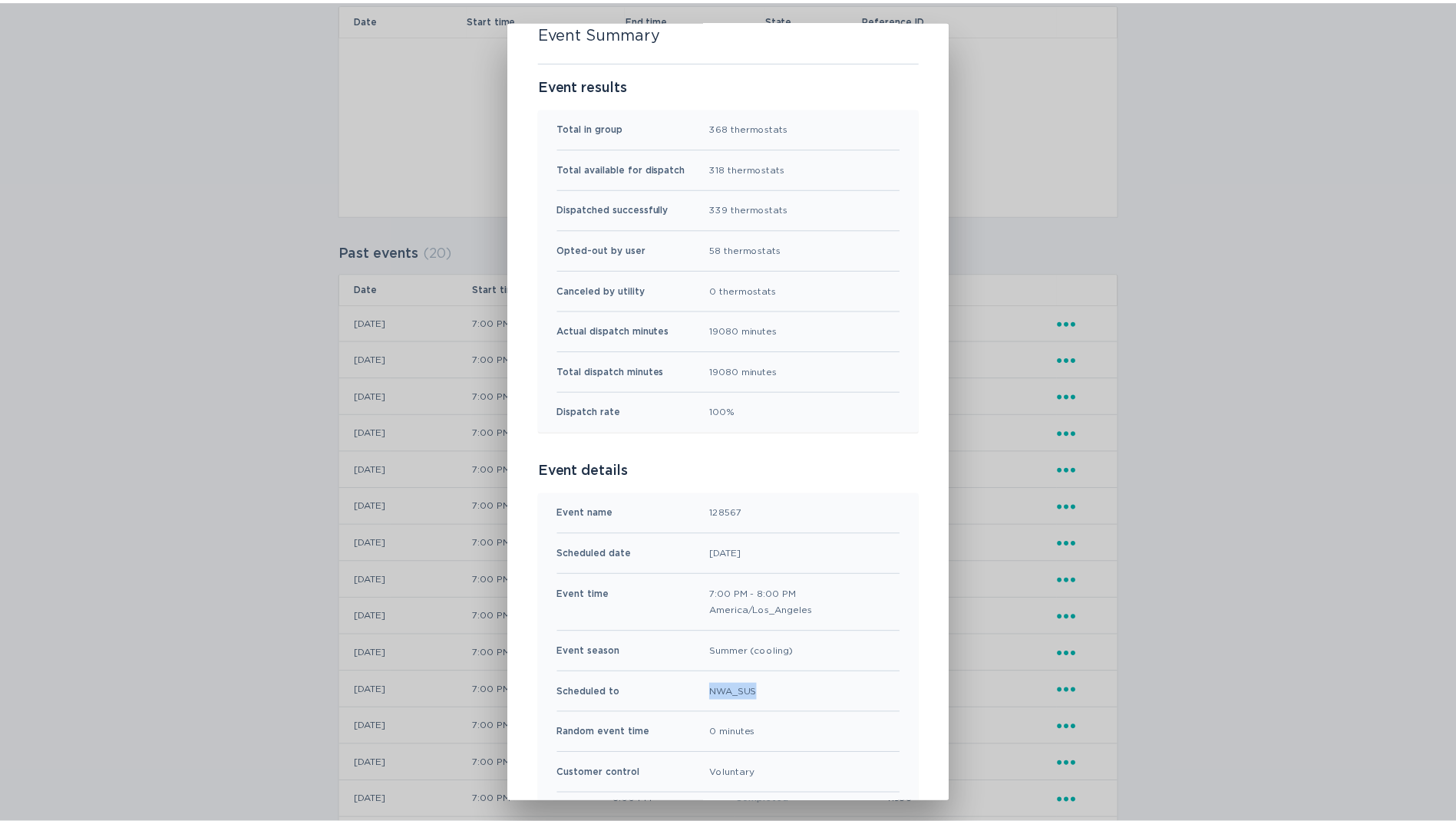
scroll to position [0, 0]
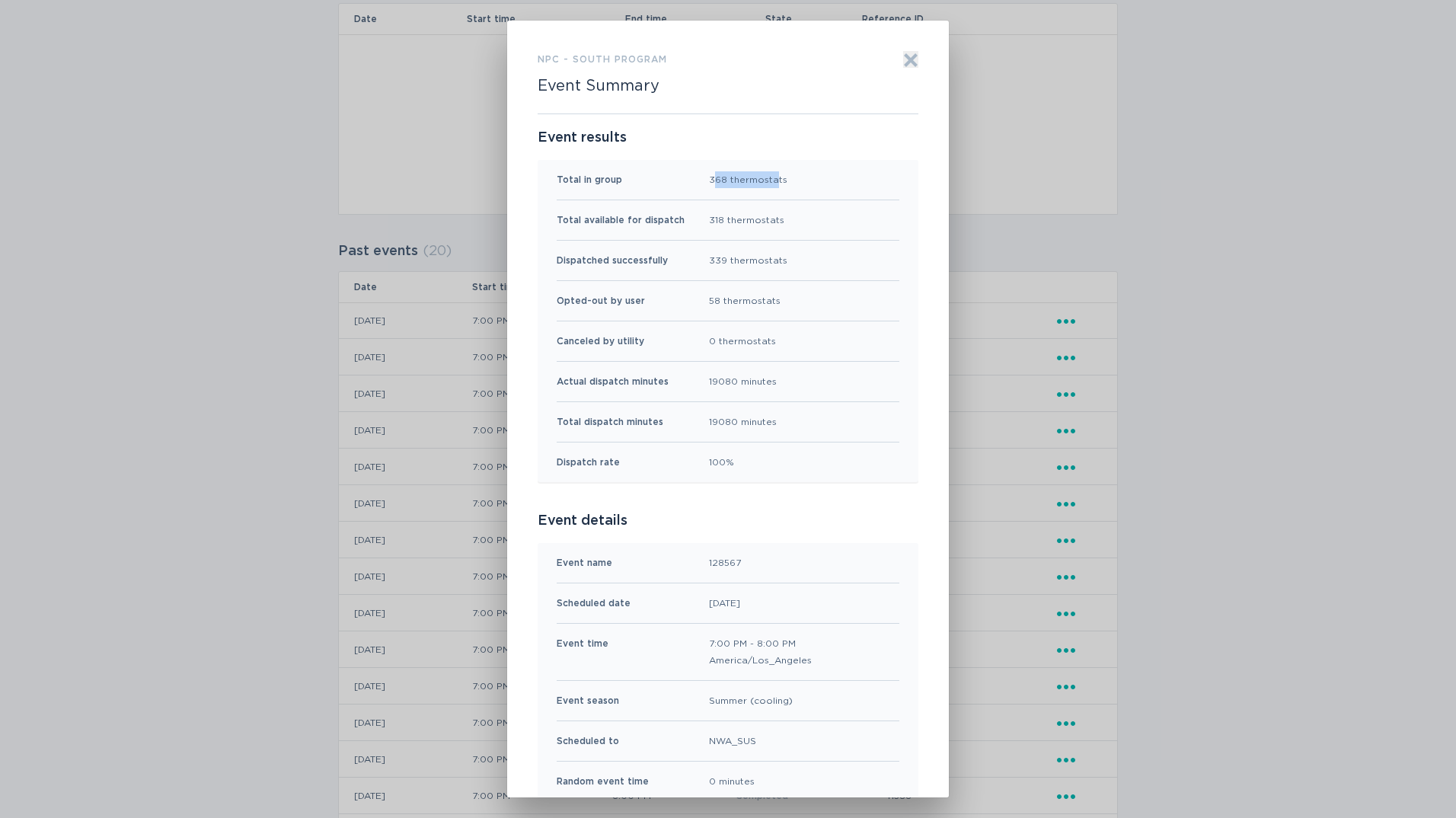
drag, startPoint x: 708, startPoint y: 178, endPoint x: 771, endPoint y: 185, distance: 63.4
click at [771, 185] on div "368 thermostats" at bounding box center [747, 179] width 78 height 17
drag, startPoint x: 771, startPoint y: 185, endPoint x: 739, endPoint y: 181, distance: 32.2
click at [739, 181] on div "368 thermostats" at bounding box center [747, 179] width 78 height 17
click at [688, 189] on div "Total in group 368 thermostats" at bounding box center [728, 179] width 343 height 41
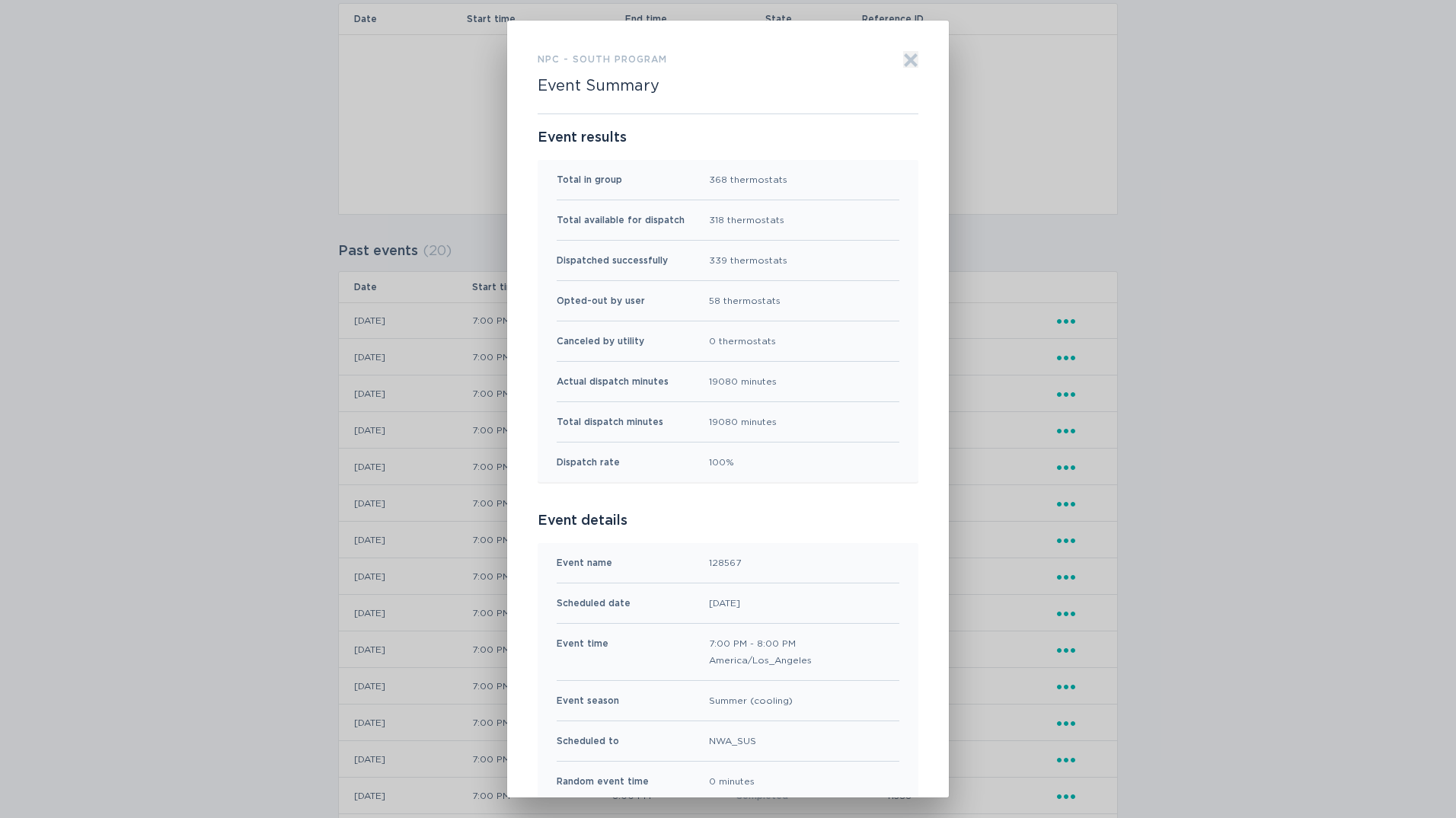
click at [906, 56] on icon "Exit" at bounding box center [910, 59] width 15 height 15
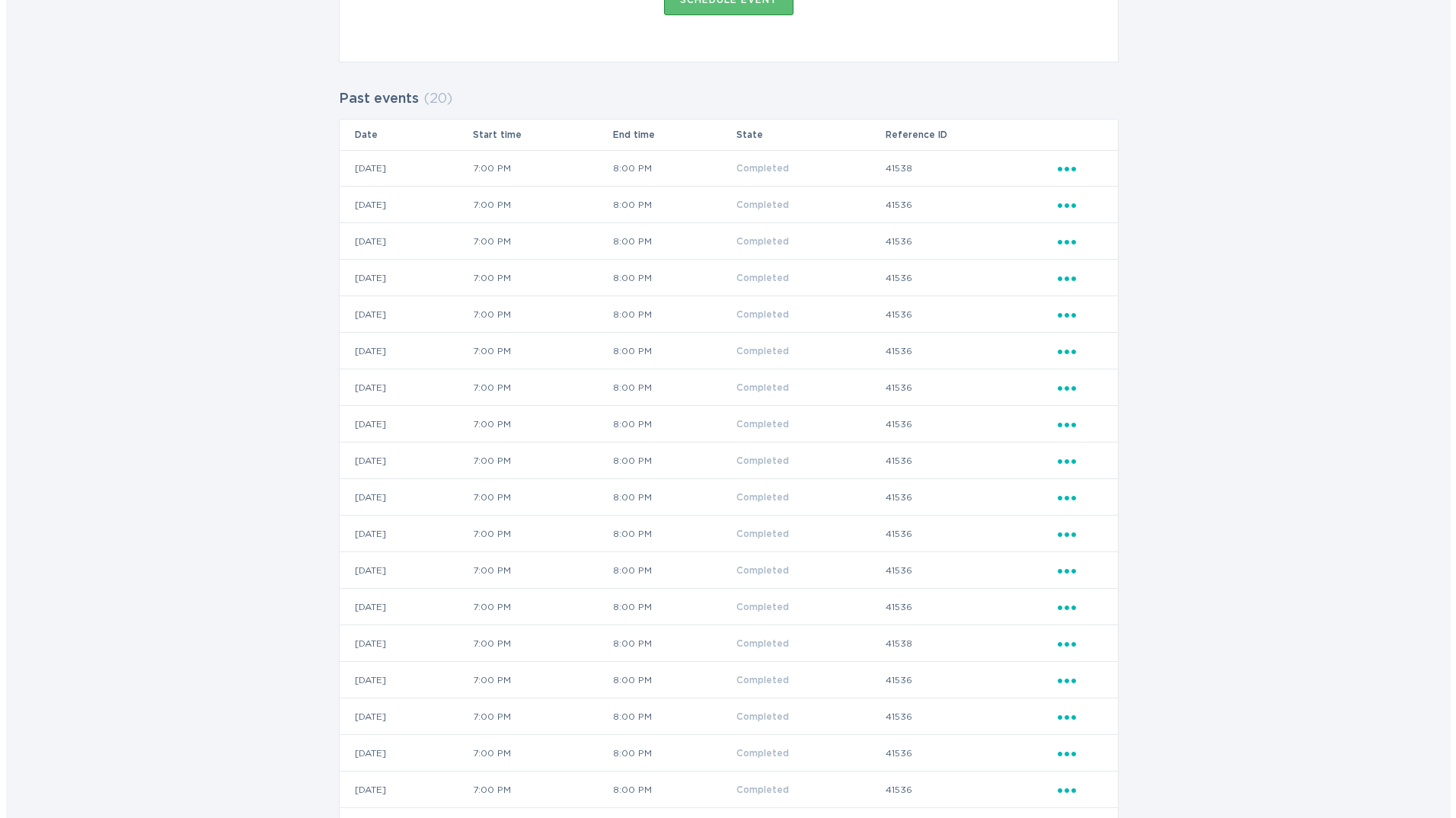
scroll to position [457, 0]
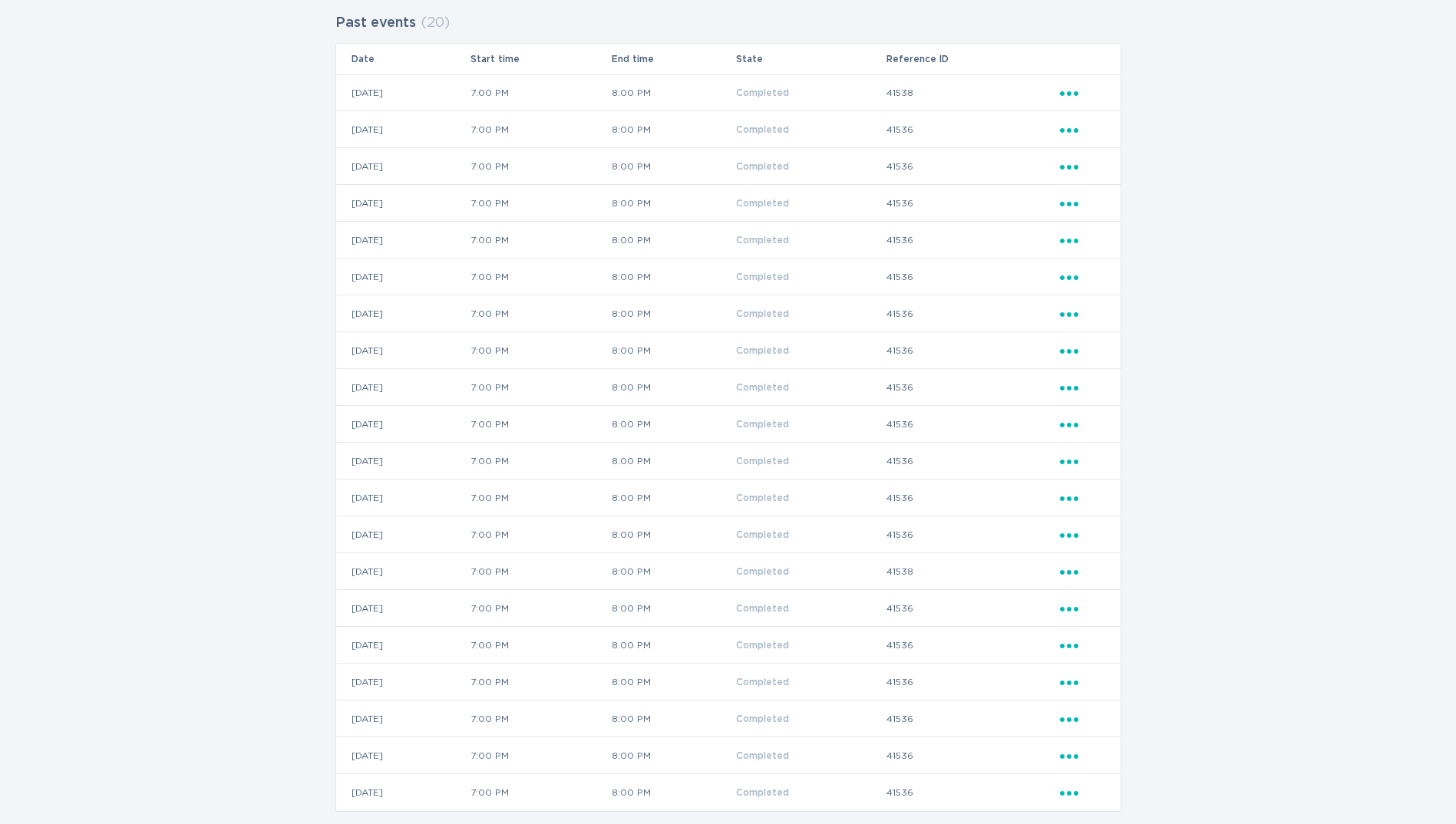
click at [1079, 380] on icon "Ellipsis" at bounding box center [1071, 386] width 22 height 13
click at [1097, 409] on div "View event summary" at bounding box center [1140, 413] width 160 height 35
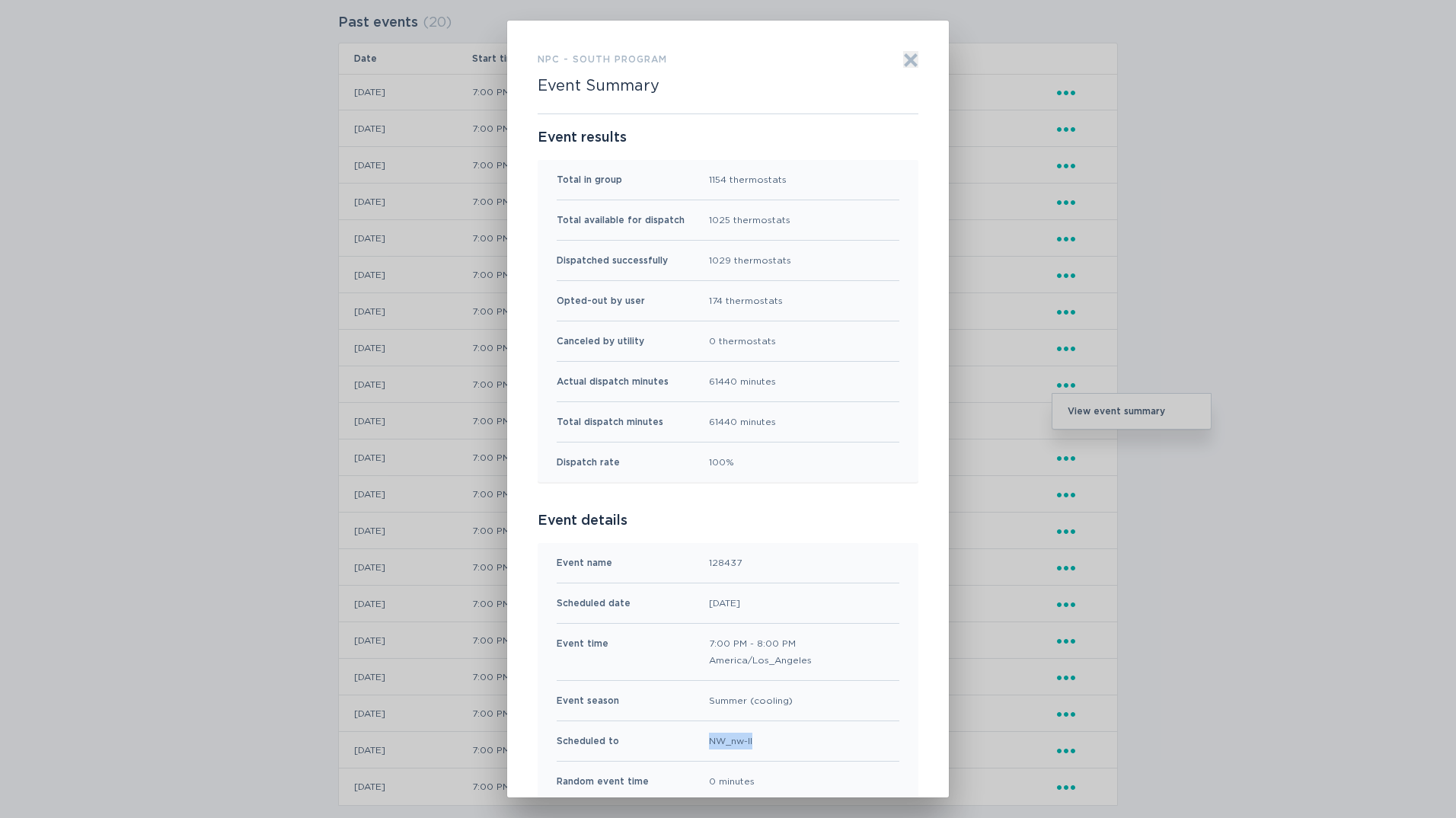
drag, startPoint x: 760, startPoint y: 742, endPoint x: 699, endPoint y: 746, distance: 61.1
click at [699, 746] on div "Scheduled to NW_nw-II" at bounding box center [728, 742] width 343 height 41
drag, startPoint x: 699, startPoint y: 746, endPoint x: 765, endPoint y: 742, distance: 66.1
click at [765, 742] on div "Scheduled to NW_nw-II" at bounding box center [728, 742] width 343 height 41
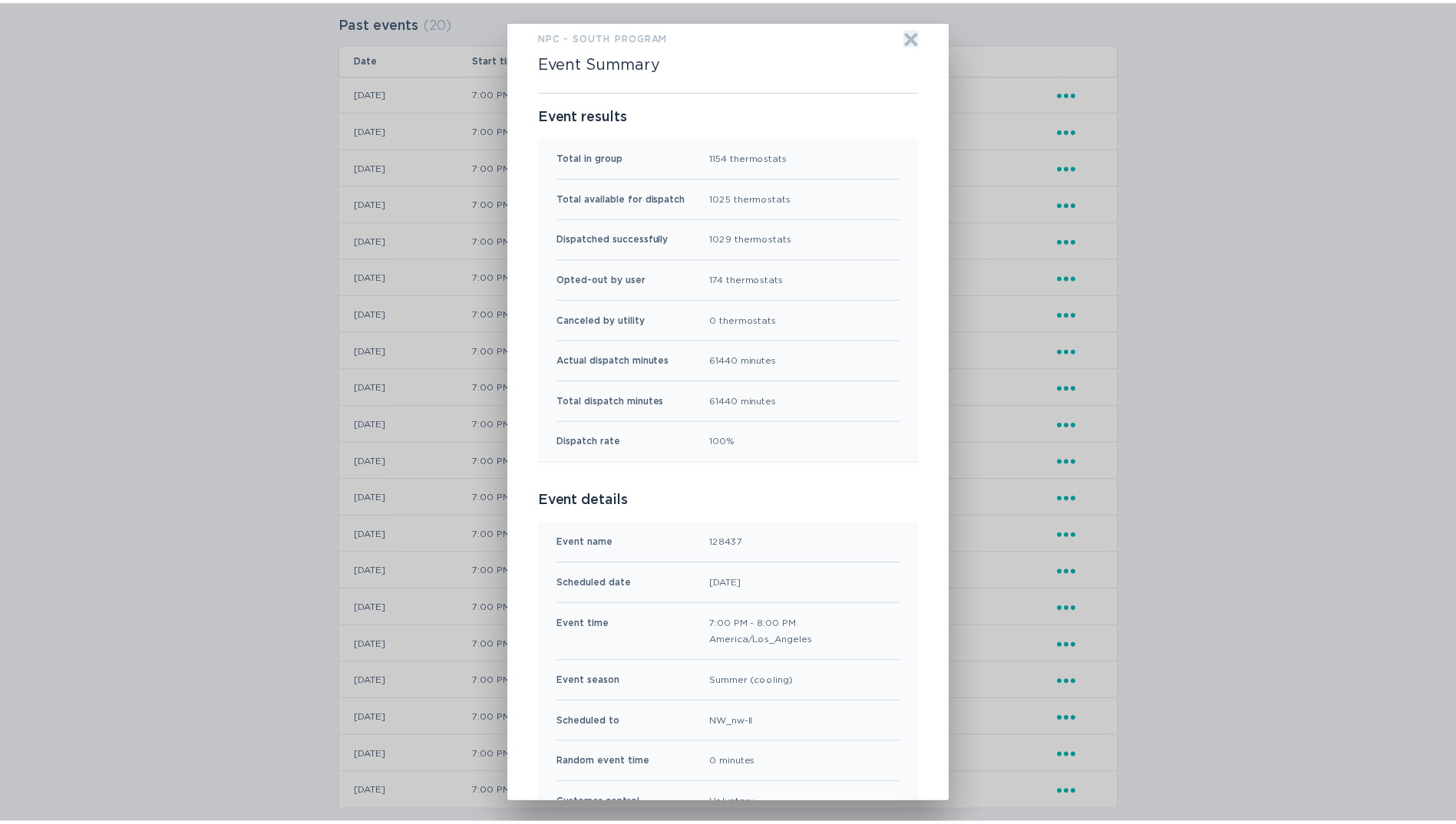
scroll to position [0, 0]
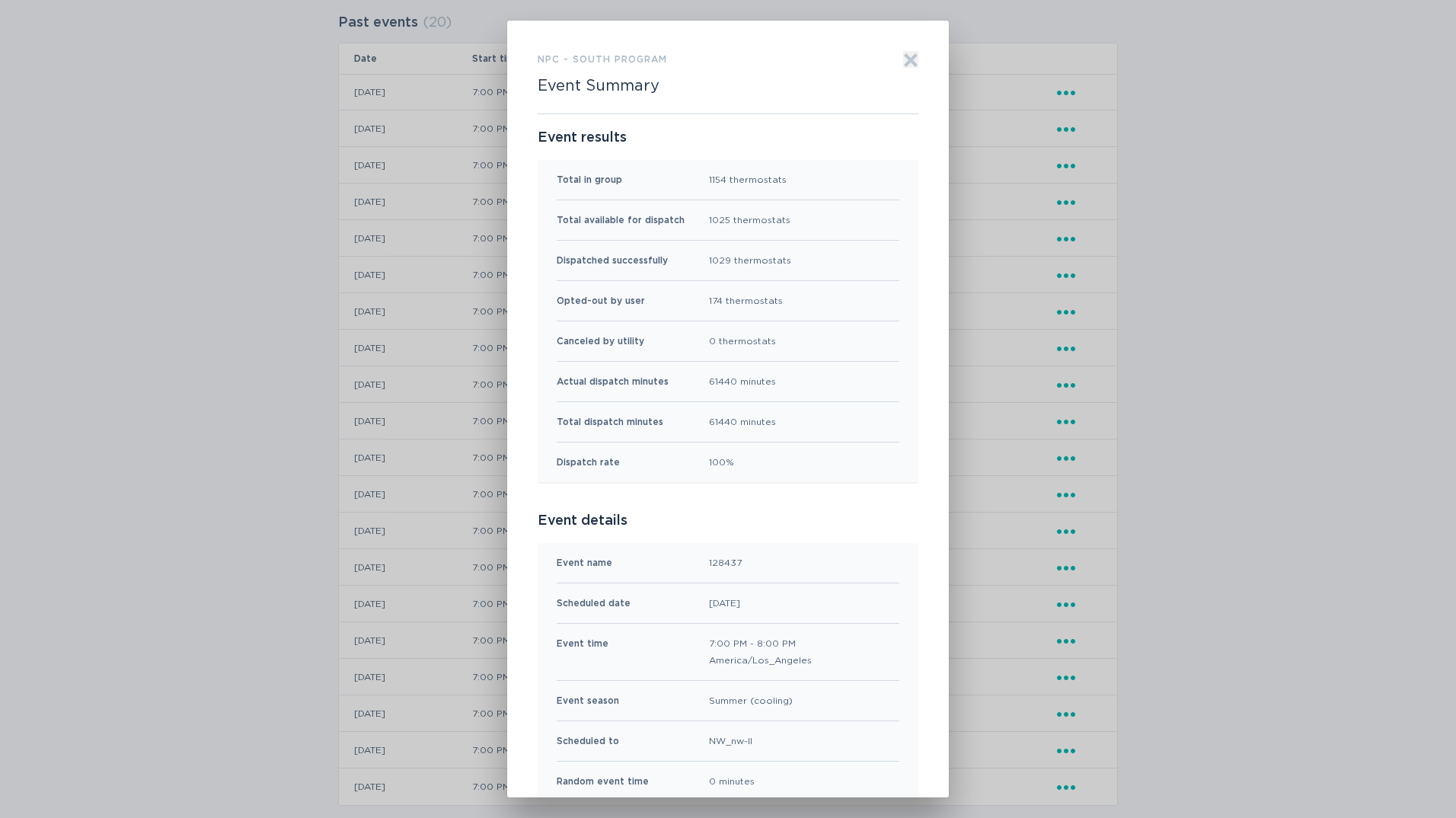
click at [903, 58] on icon "Exit" at bounding box center [910, 59] width 15 height 15
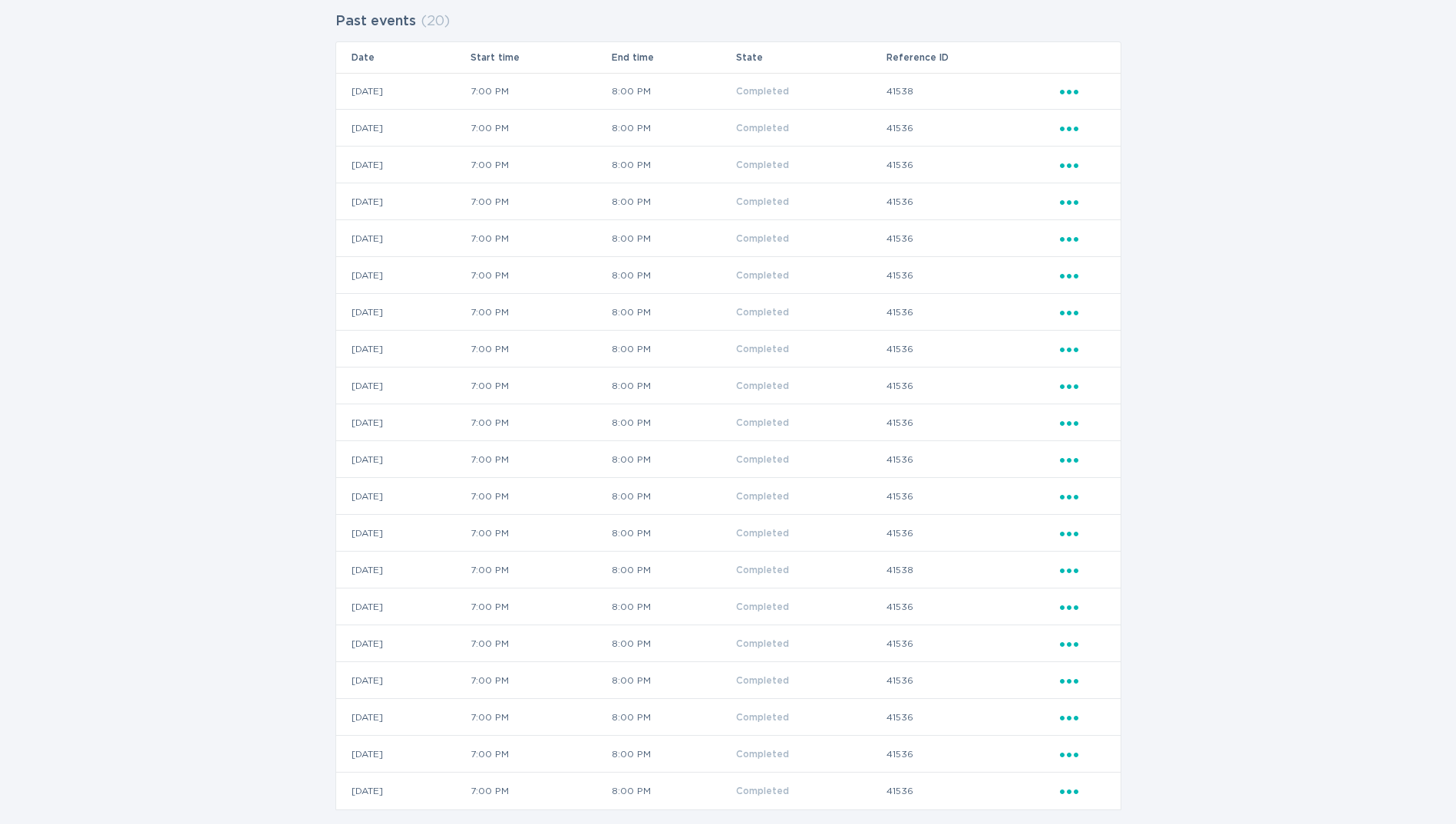
scroll to position [486, 0]
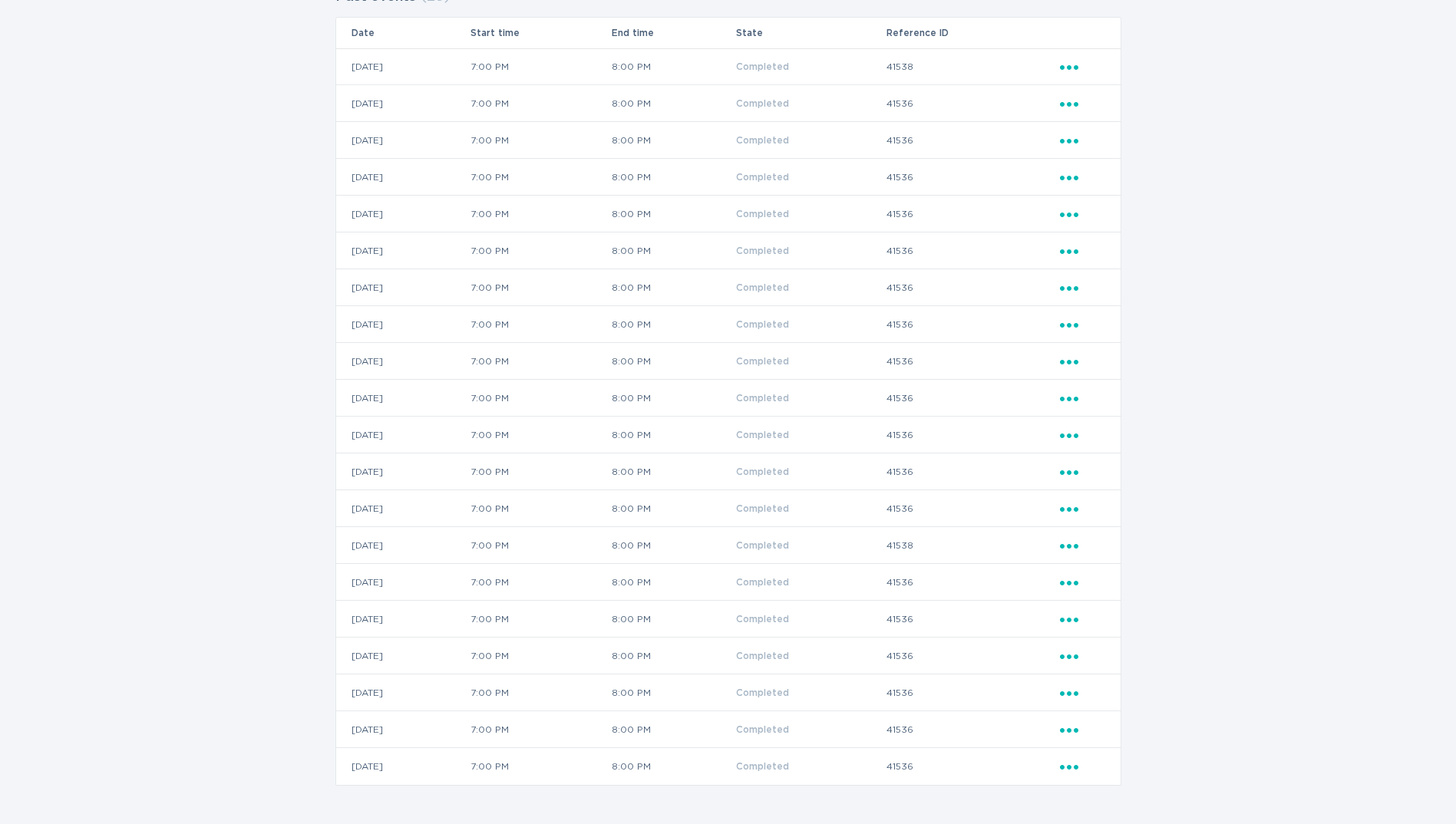
drag, startPoint x: 372, startPoint y: 322, endPoint x: 457, endPoint y: 483, distance: 182.1
click at [457, 483] on tbody "[DATE] 7:00 PM 8:00 PM Completed 41538 Ellipsis [DATE] 7:00 PM 8:00 PM Complete…" at bounding box center [728, 416] width 784 height 737
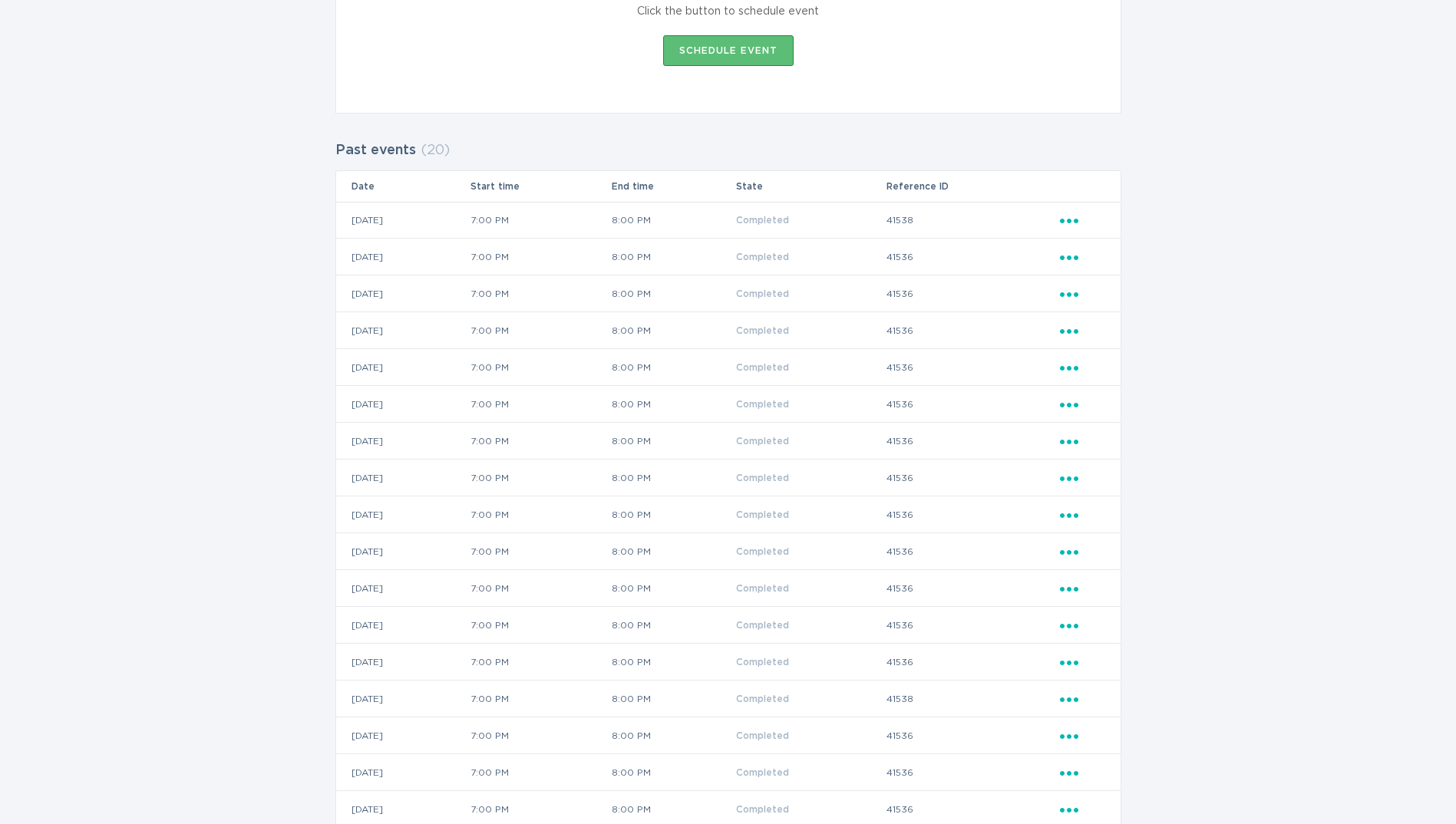
scroll to position [0, 0]
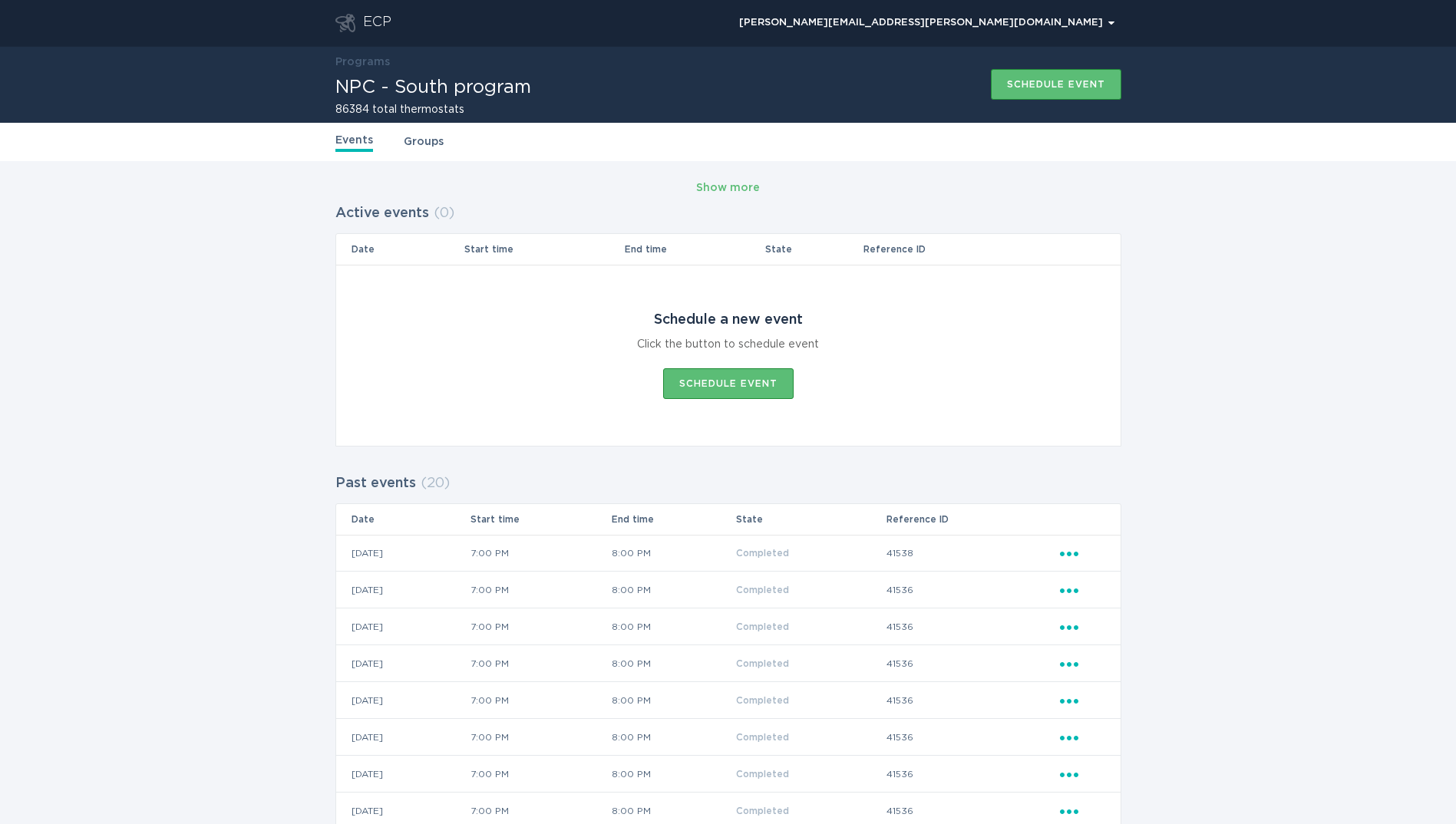
click at [400, 134] on div "Events Groups" at bounding box center [728, 142] width 786 height 38
click at [407, 134] on link "Groups" at bounding box center [423, 142] width 40 height 17
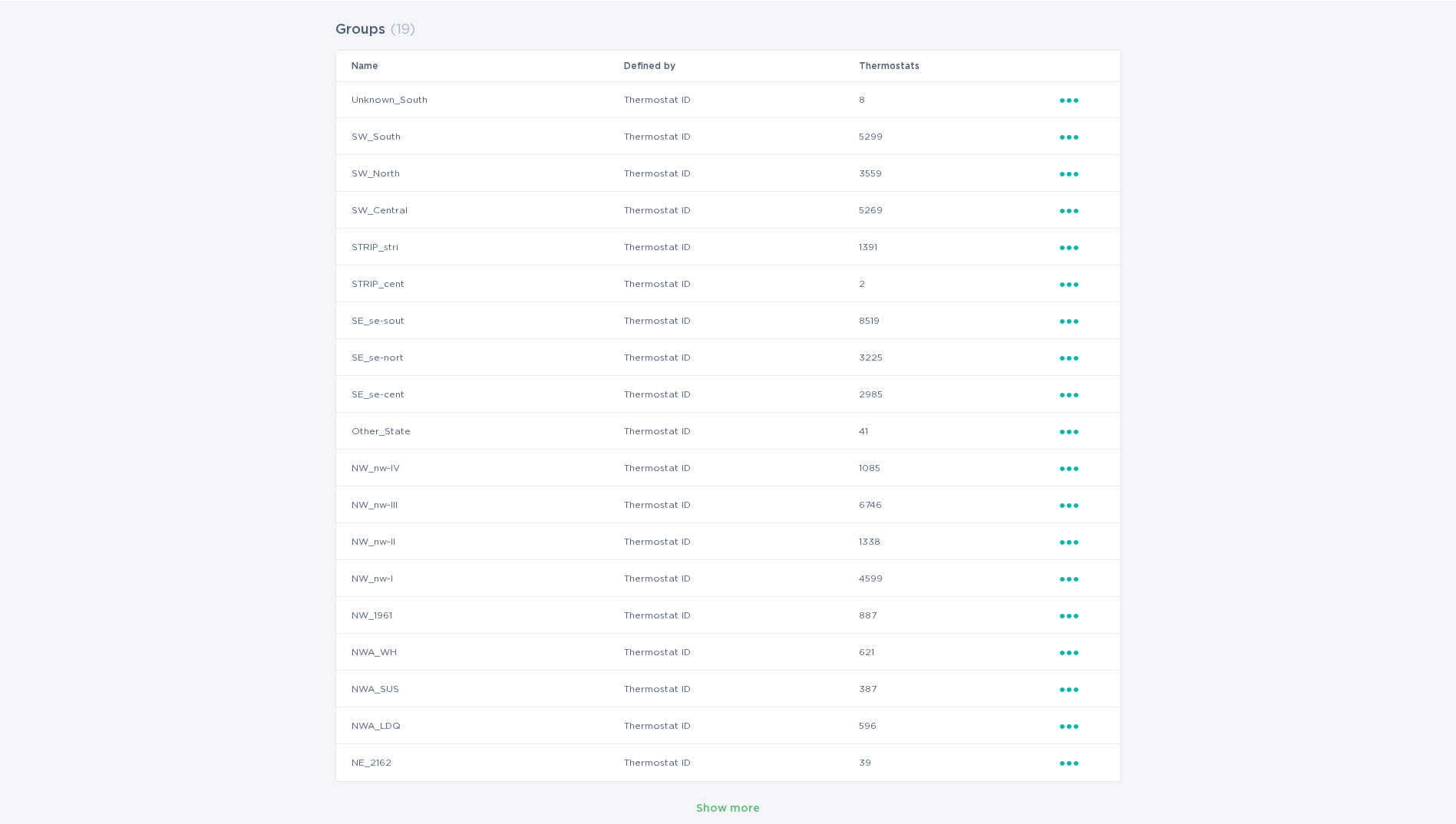
scroll to position [172, 0]
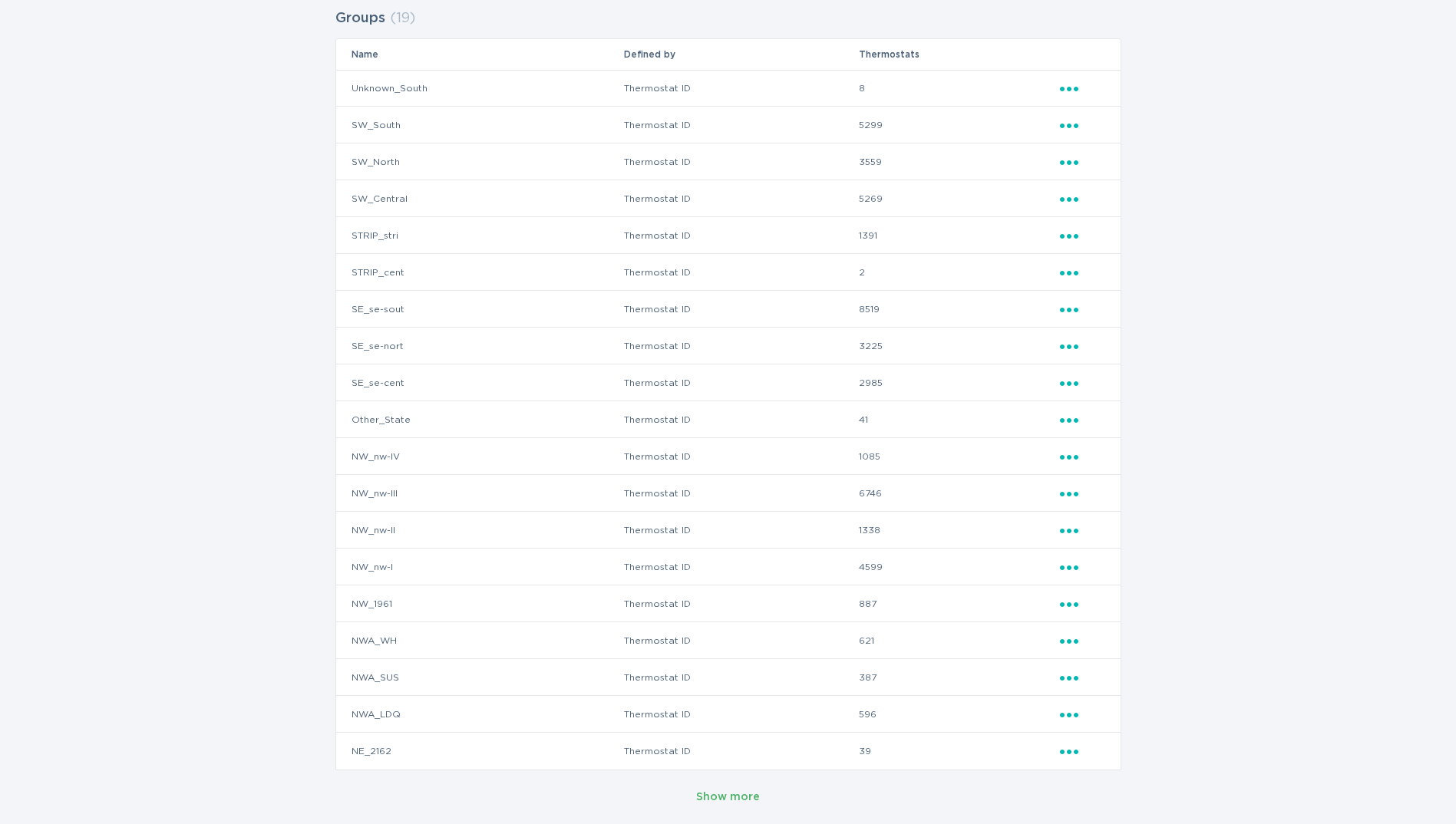
click at [720, 800] on div "Show more" at bounding box center [728, 797] width 64 height 17
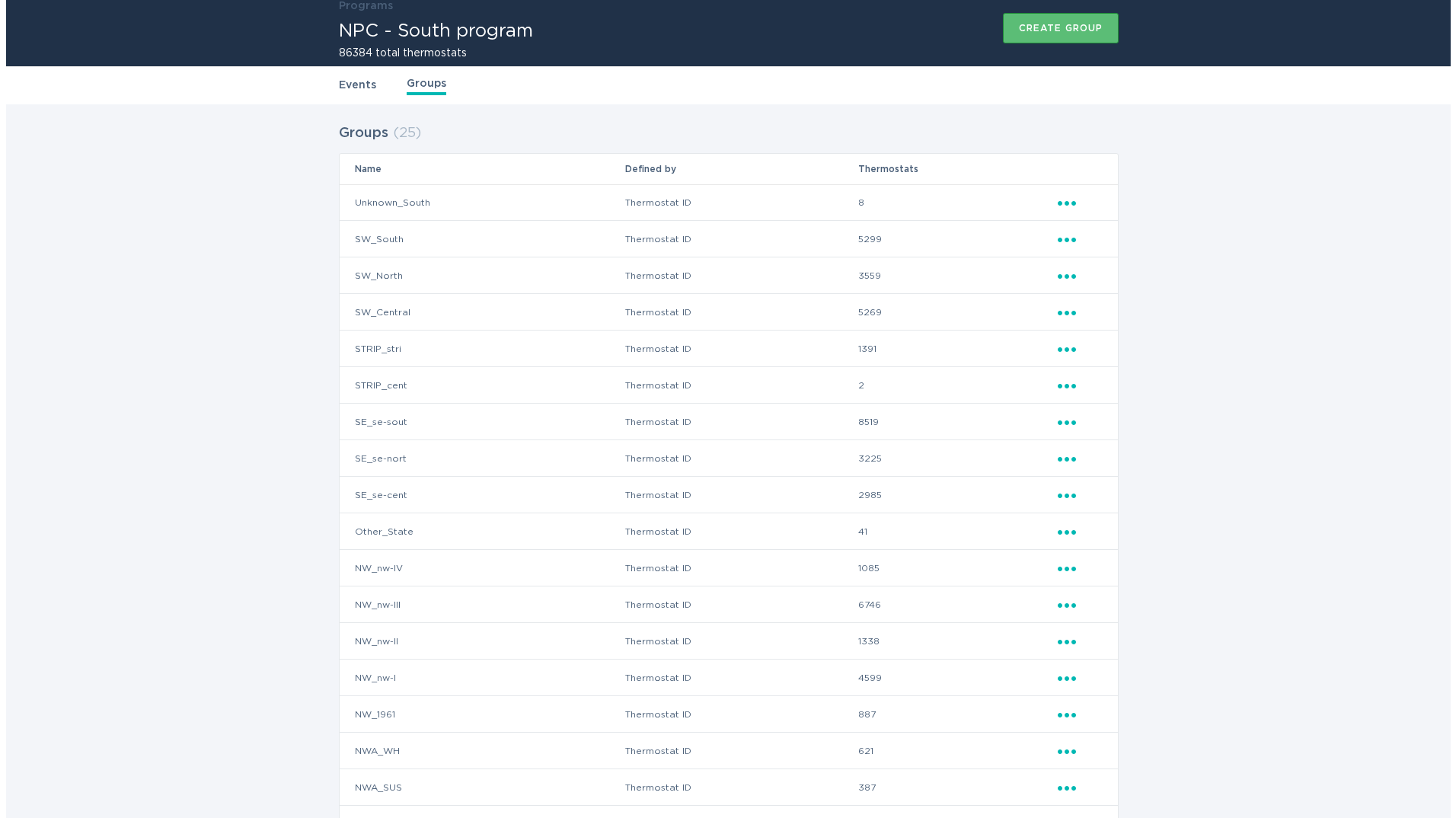
scroll to position [0, 0]
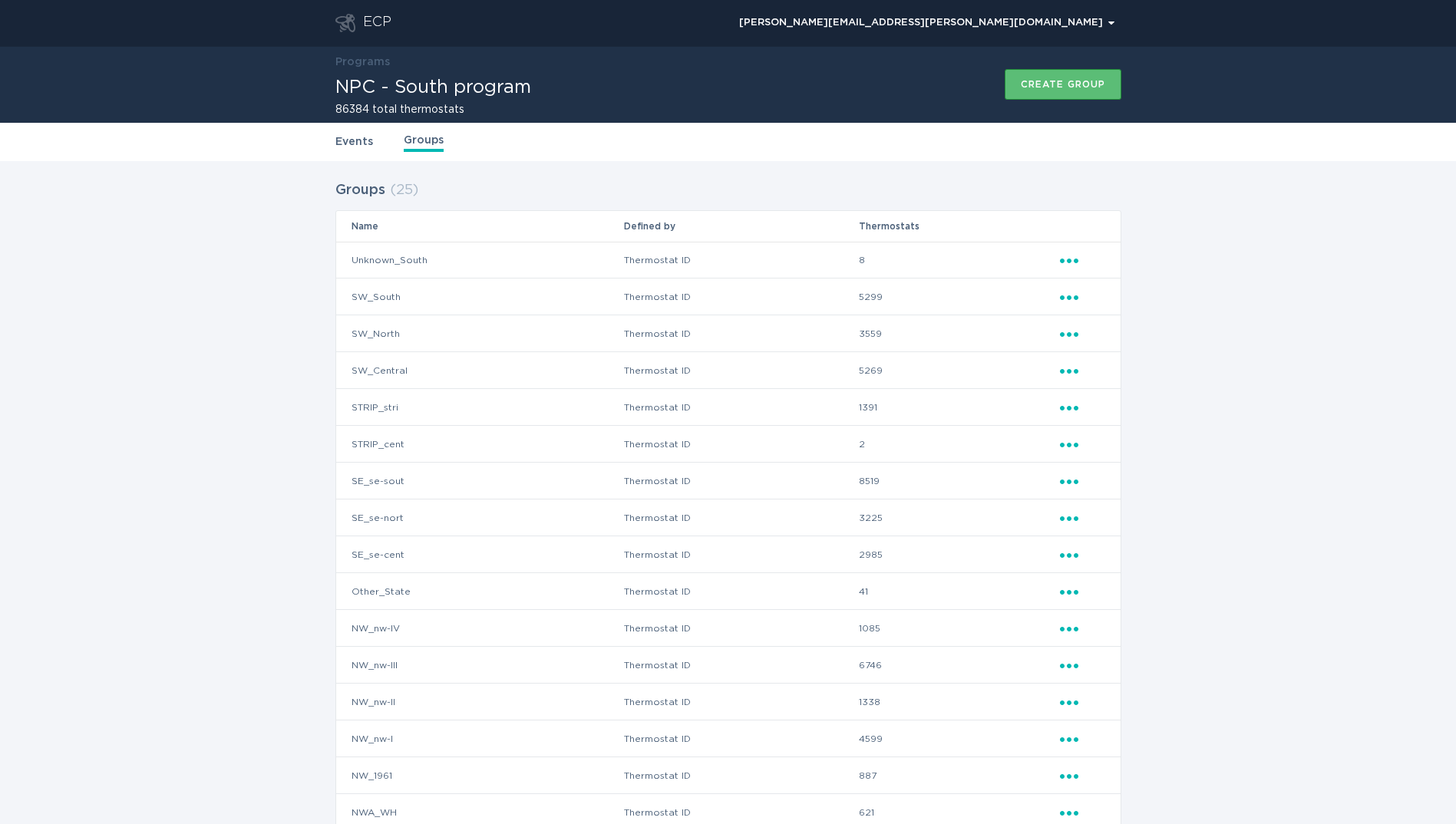
click at [350, 142] on link "Events" at bounding box center [355, 142] width 38 height 17
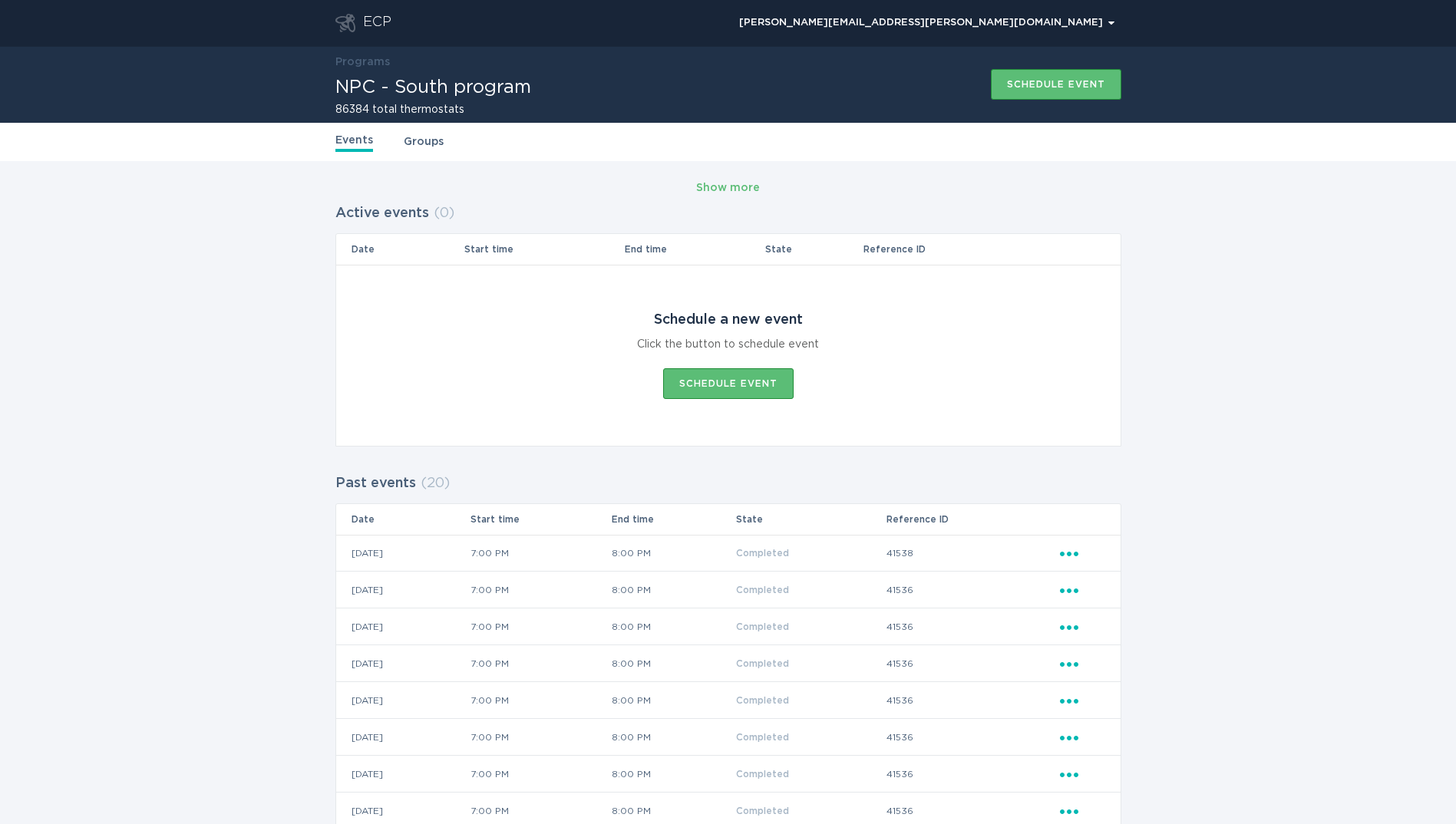
click at [380, 27] on div "ECP" at bounding box center [376, 23] width 28 height 18
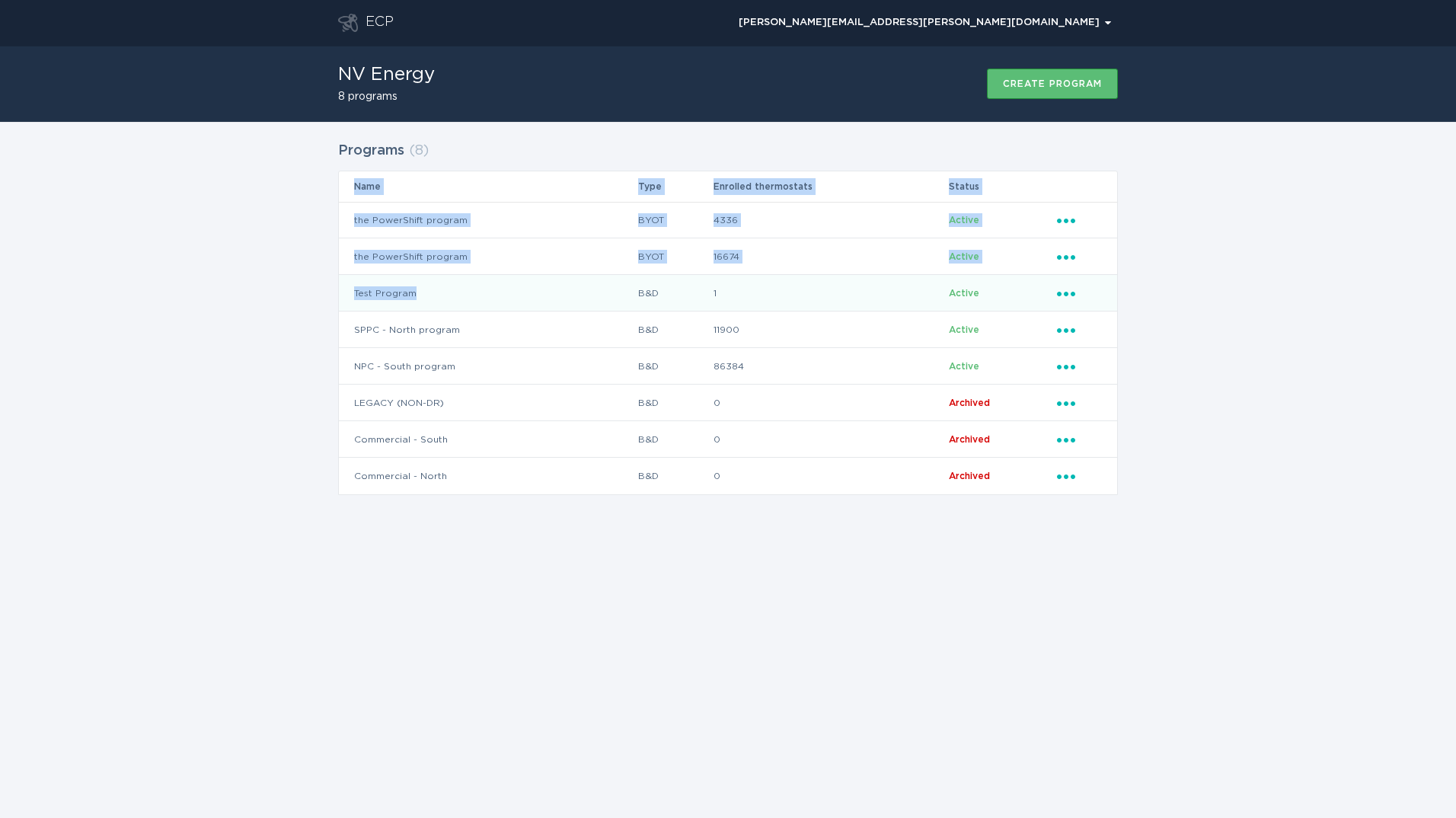
drag, startPoint x: 1182, startPoint y: 371, endPoint x: 459, endPoint y: 288, distance: 727.7
click at [459, 288] on div "Programs ( 8 ) Name Type Enrolled thermostats Status the PowerShift program BYO…" at bounding box center [728, 327] width 1456 height 411
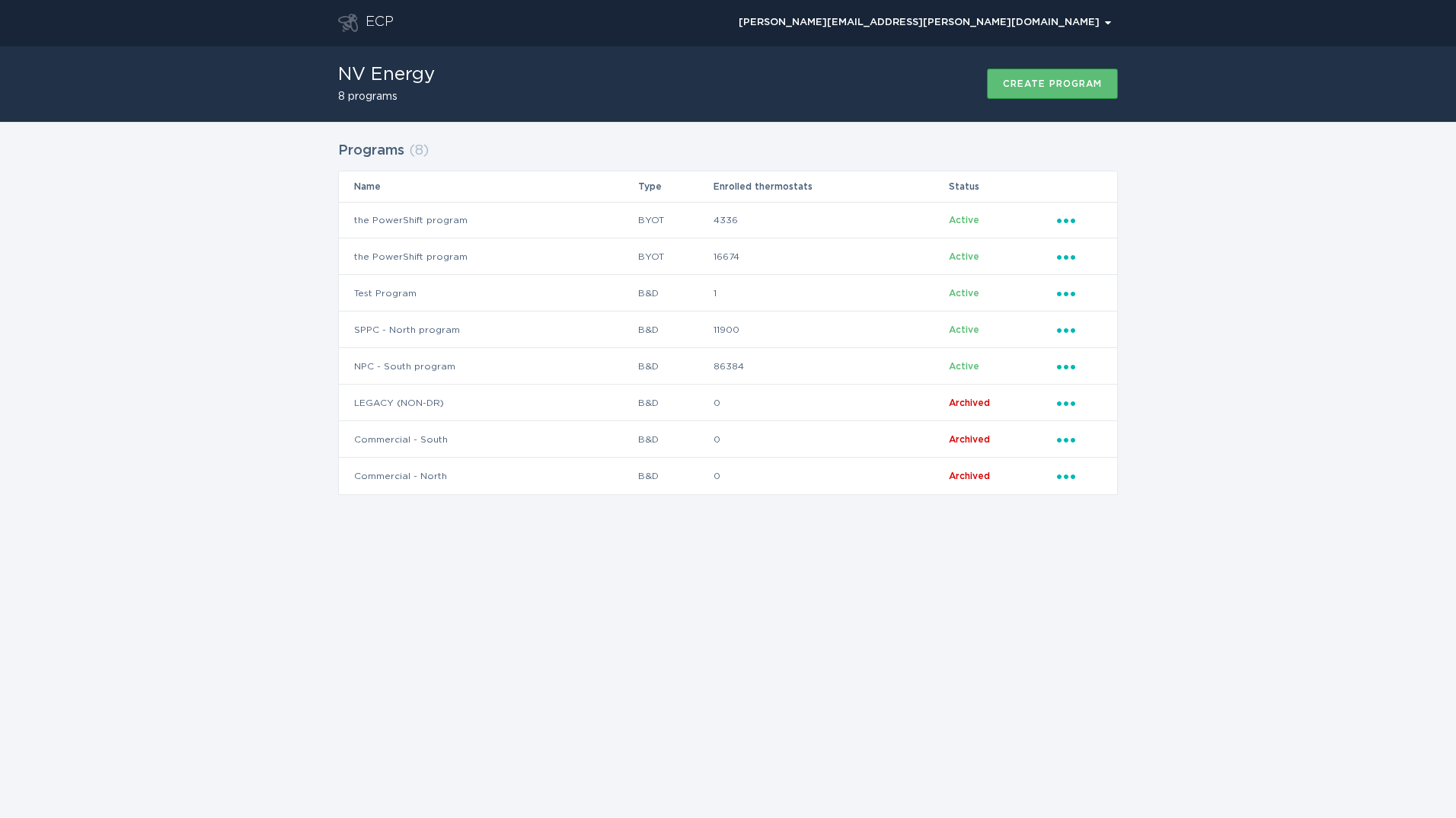
drag, startPoint x: 459, startPoint y: 288, endPoint x: 316, endPoint y: 283, distance: 143.1
click at [316, 283] on div "Programs ( 8 ) Name Type Enrolled thermostats Status the PowerShift program BYO…" at bounding box center [728, 327] width 1456 height 411
click at [747, 295] on td "1" at bounding box center [830, 292] width 235 height 37
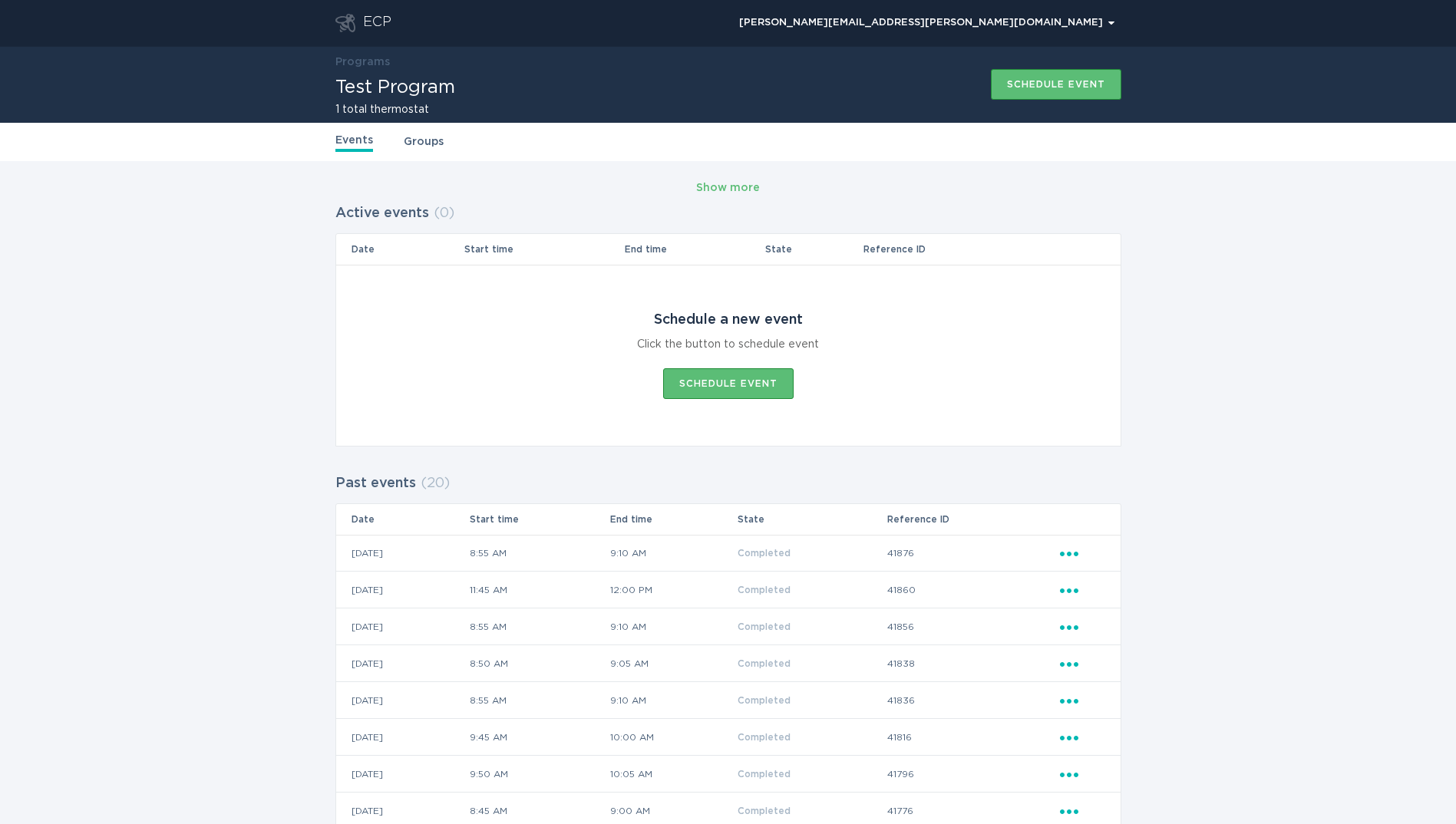
click at [369, 22] on div "ECP" at bounding box center [376, 23] width 28 height 18
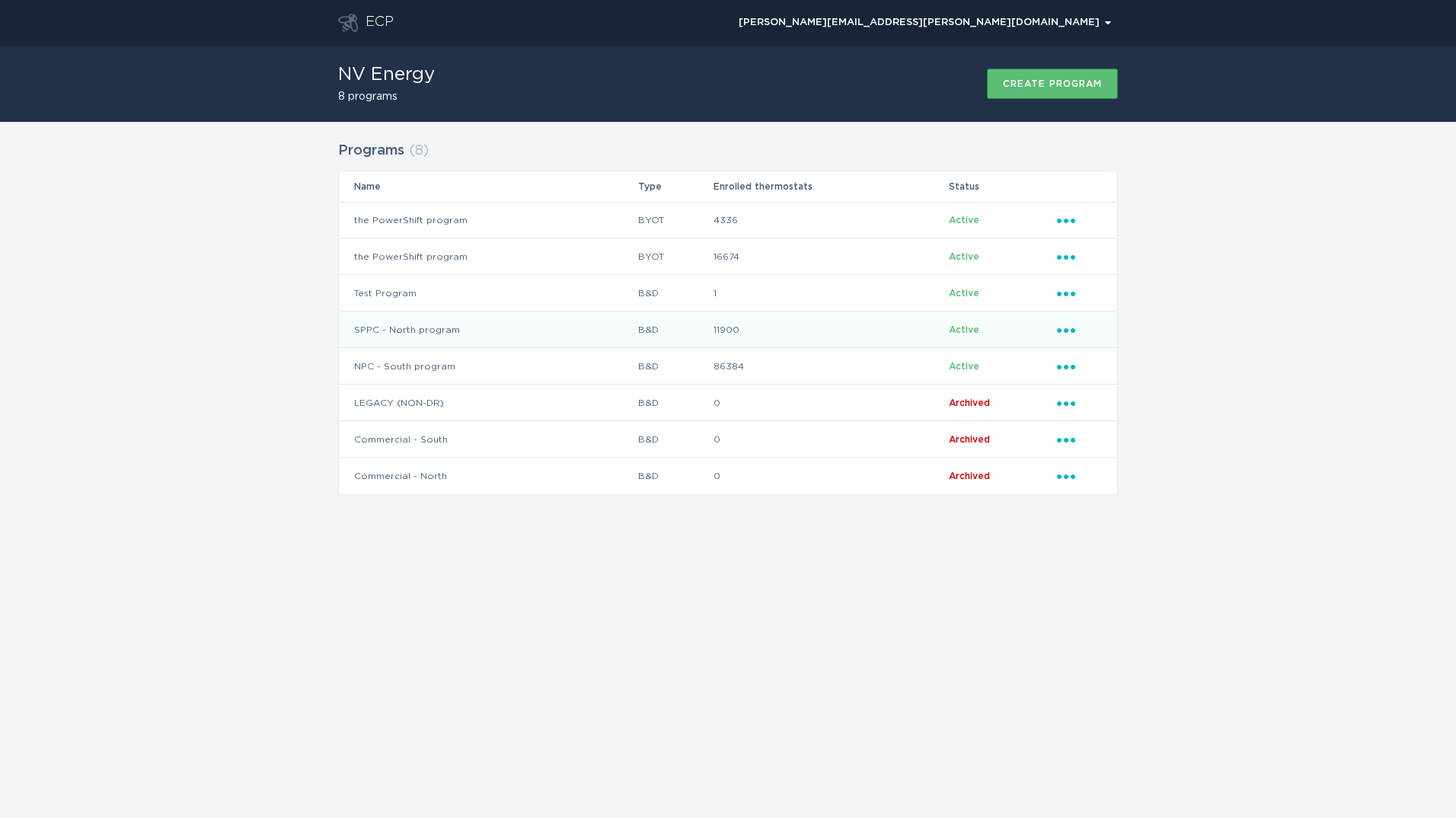
click at [1066, 329] on icon "Popover menu" at bounding box center [1066, 330] width 18 height 5
click at [640, 642] on div "ECP [PERSON_NAME][EMAIL_ADDRESS][PERSON_NAME][DOMAIN_NAME] Chevron NV Energy 8 …" at bounding box center [728, 409] width 1456 height 818
